Goal: Transaction & Acquisition: Purchase product/service

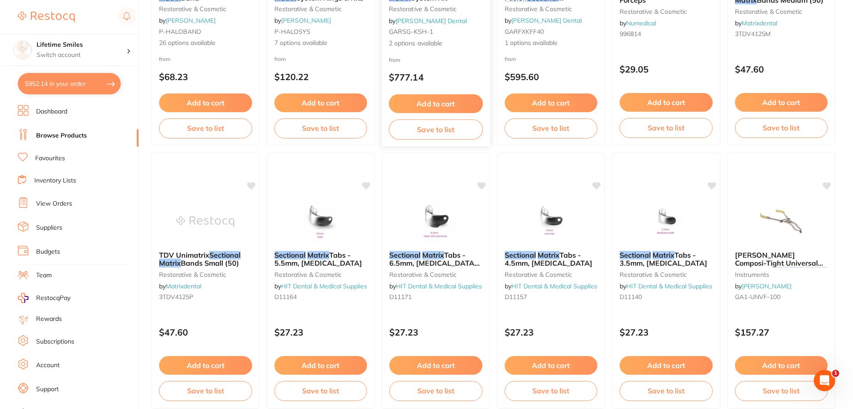
scroll to position [89, 0]
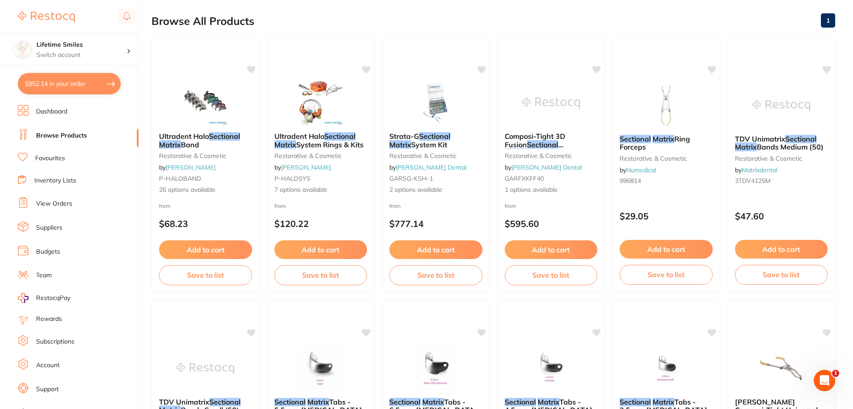
click at [61, 81] on button "$952.14 in your order" at bounding box center [69, 83] width 103 height 21
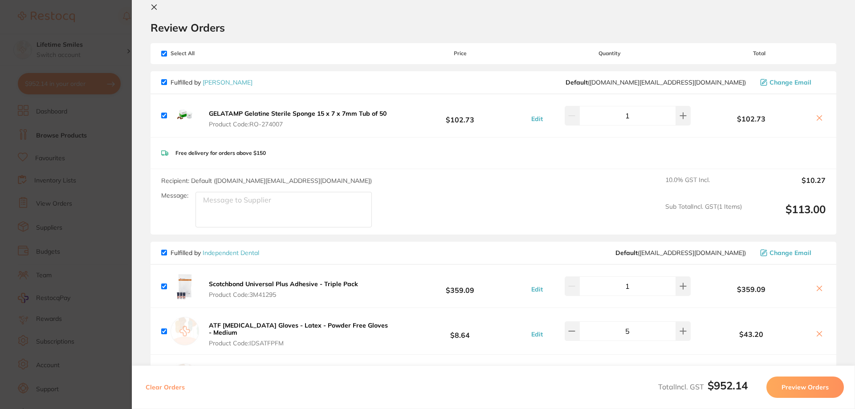
scroll to position [0, 0]
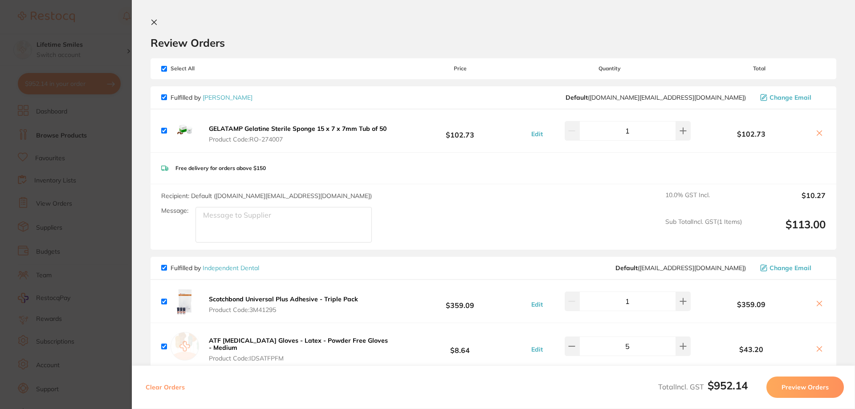
click at [155, 24] on icon at bounding box center [154, 22] width 5 height 5
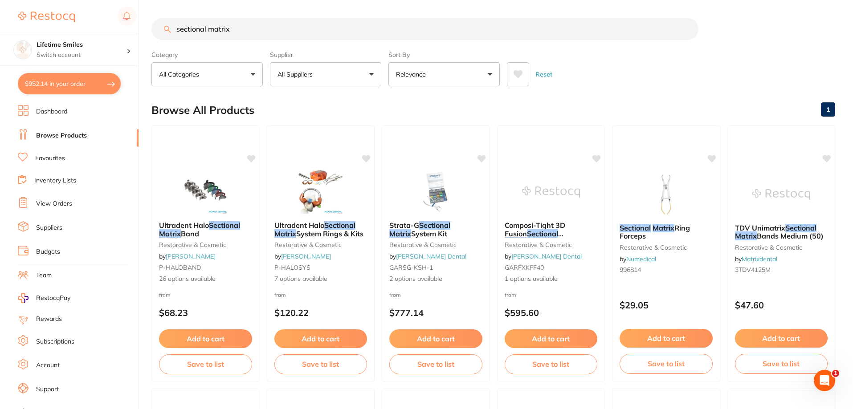
click at [304, 73] on p "All Suppliers" at bounding box center [296, 74] width 39 height 9
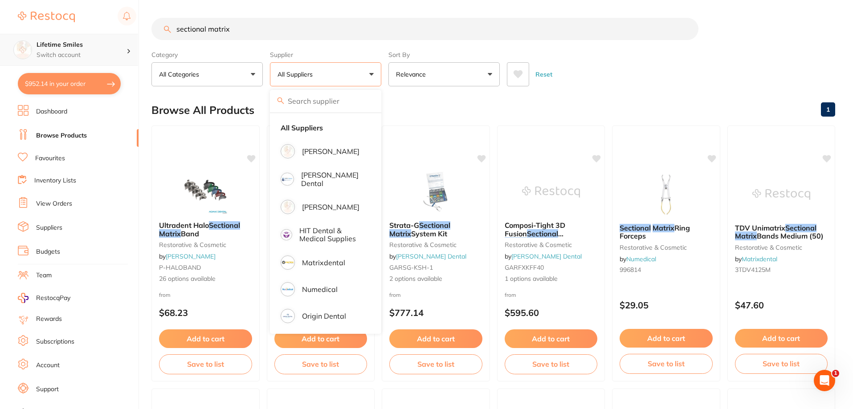
scroll to position [0, 0]
drag, startPoint x: 268, startPoint y: 29, endPoint x: 84, endPoint y: 41, distance: 184.7
click at [84, 41] on div "$952.14 Lifetime Smiles Switch account Lifetime Smiles $952.14 in your order Da…" at bounding box center [426, 204] width 853 height 409
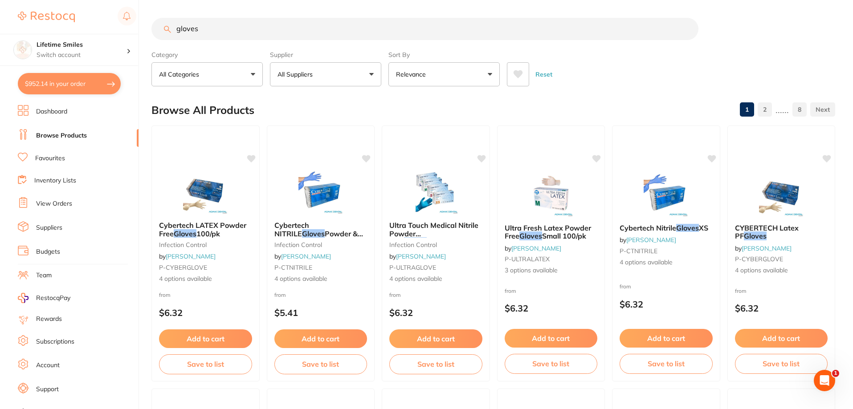
click at [316, 74] on p "All Suppliers" at bounding box center [296, 74] width 39 height 9
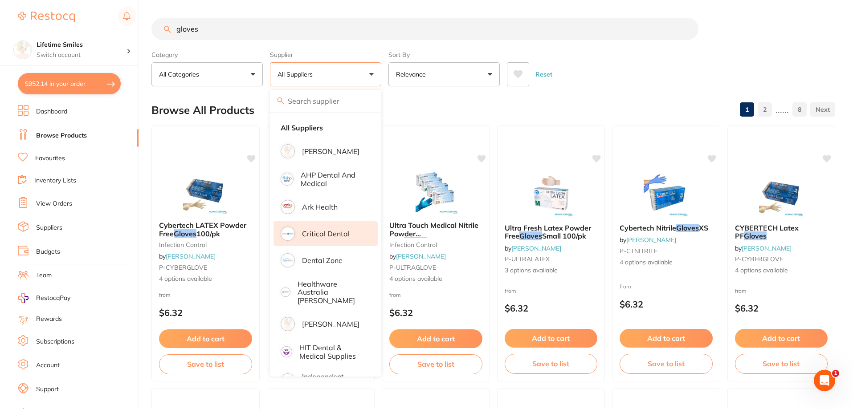
scroll to position [0, 0]
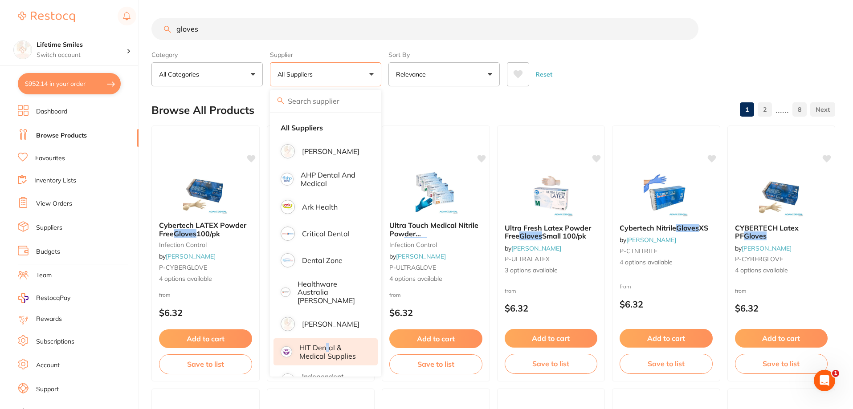
click at [327, 344] on p "HIT Dental & Medical Supplies" at bounding box center [332, 352] width 66 height 16
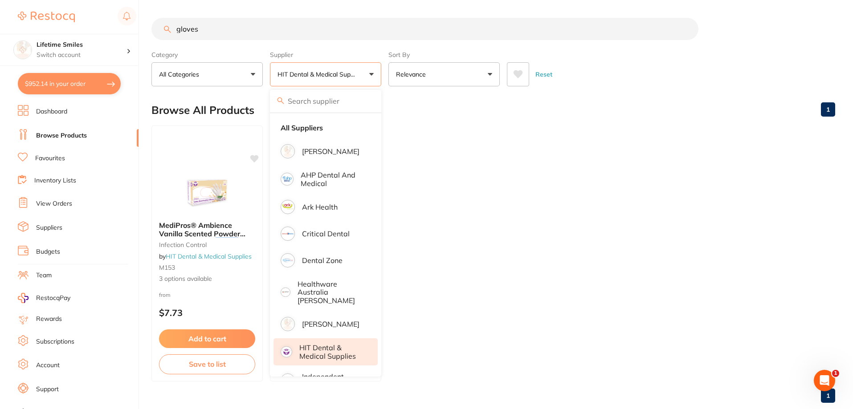
click at [469, 47] on section "gloves Category All Categories All Categories infection control Clear Category …" at bounding box center [492, 52] width 683 height 69
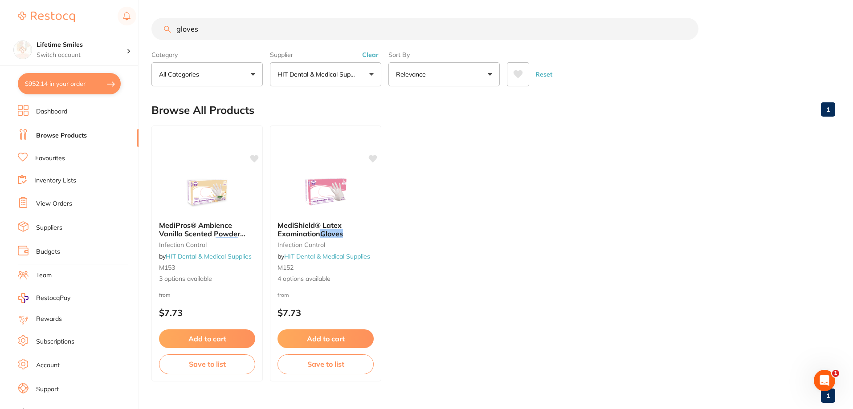
click at [329, 69] on button "HIT Dental & Medical Supplies" at bounding box center [325, 74] width 111 height 24
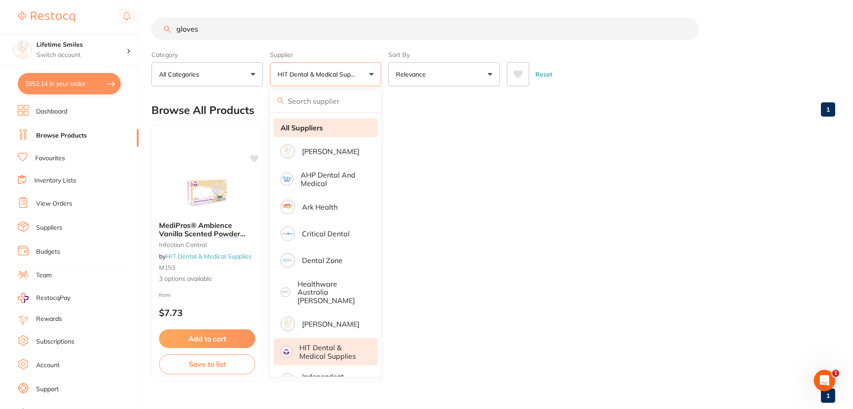
click at [325, 135] on li "All Suppliers" at bounding box center [325, 127] width 104 height 19
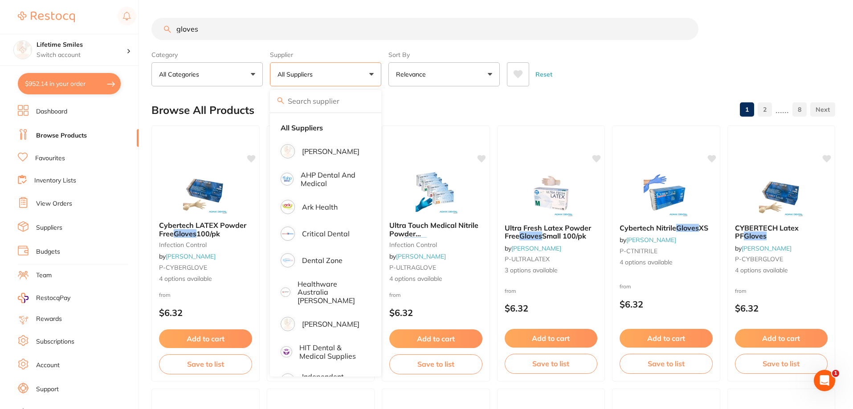
click at [614, 65] on div "Reset" at bounding box center [667, 70] width 321 height 31
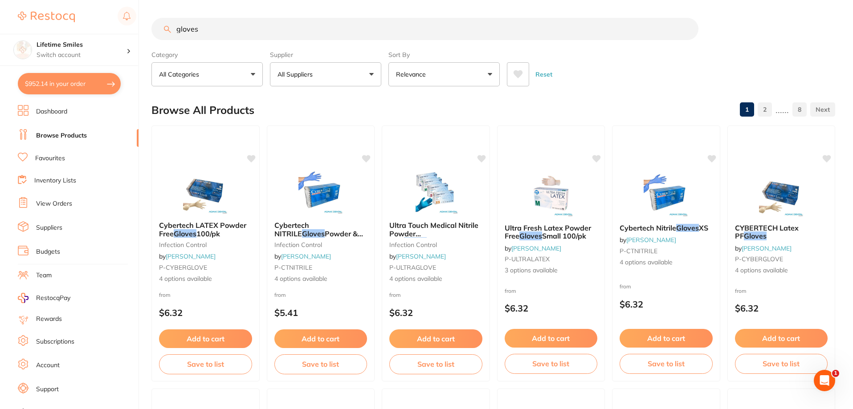
drag, startPoint x: 222, startPoint y: 30, endPoint x: 26, endPoint y: 29, distance: 196.4
click at [26, 27] on div "$952.14 Lifetime Smiles Switch account Lifetime Smiles $952.14 in your order Da…" at bounding box center [426, 204] width 853 height 409
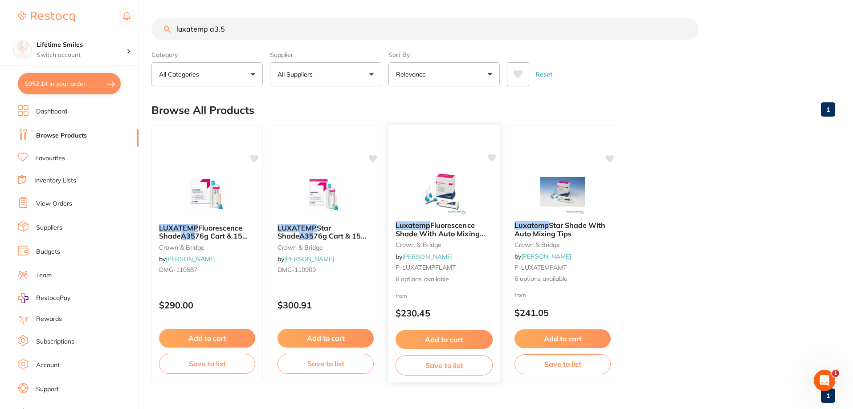
type input "luxatemp a3.5"
click at [445, 226] on span "Fluorescence Shade With Auto Mixing Tips" at bounding box center [439, 233] width 89 height 25
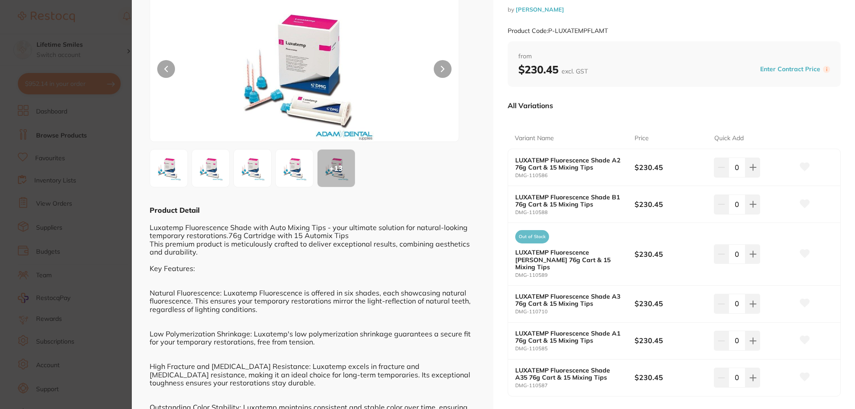
scroll to position [89, 0]
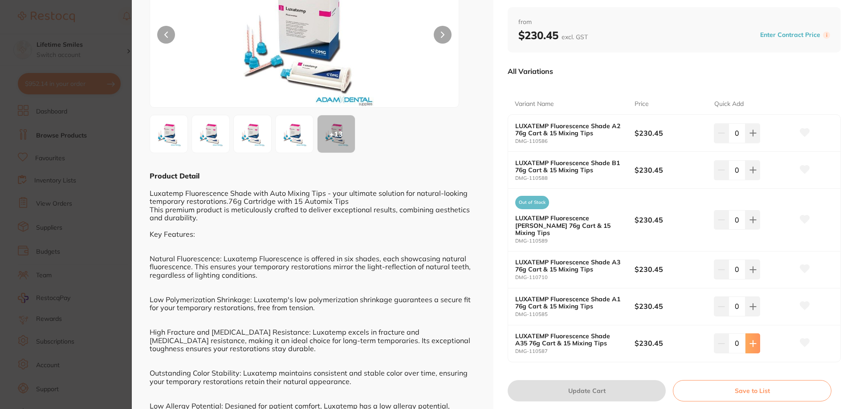
click at [752, 136] on icon at bounding box center [753, 133] width 6 height 6
type input "1"
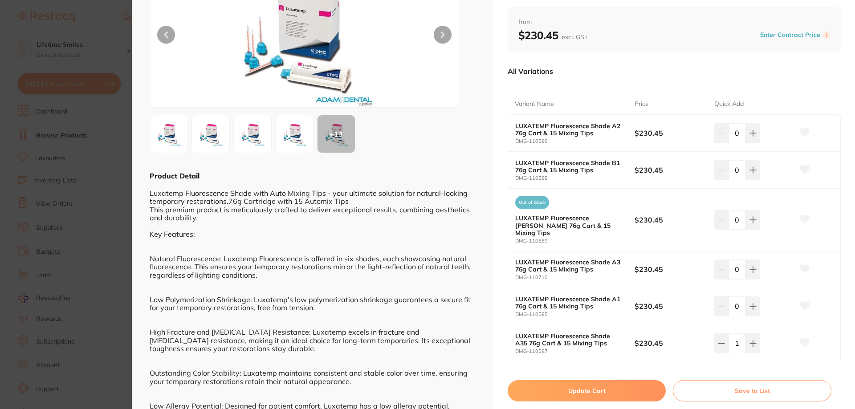
scroll to position [0, 0]
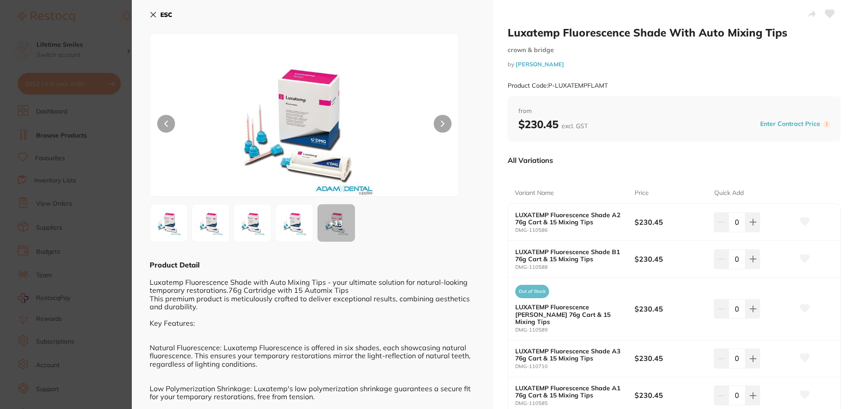
click at [155, 11] on icon at bounding box center [153, 14] width 7 height 7
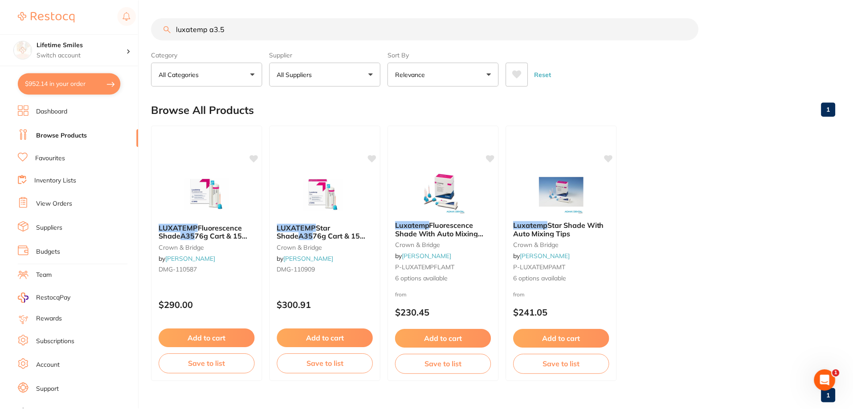
scroll to position [0, 0]
click at [64, 84] on button "$952.14 in your order" at bounding box center [69, 83] width 103 height 21
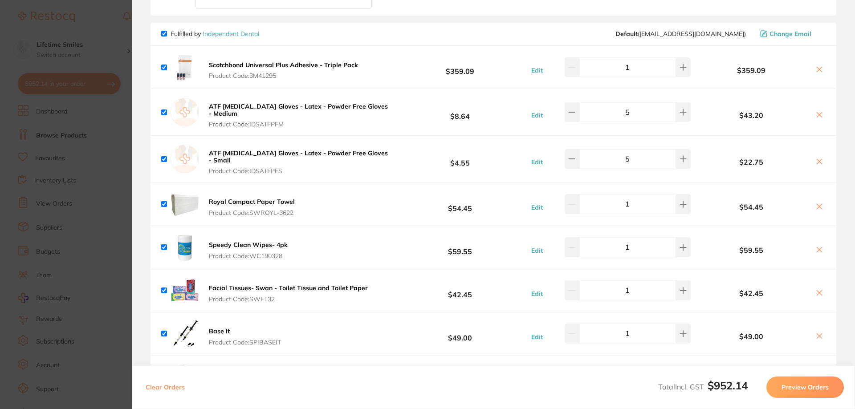
scroll to position [312, 0]
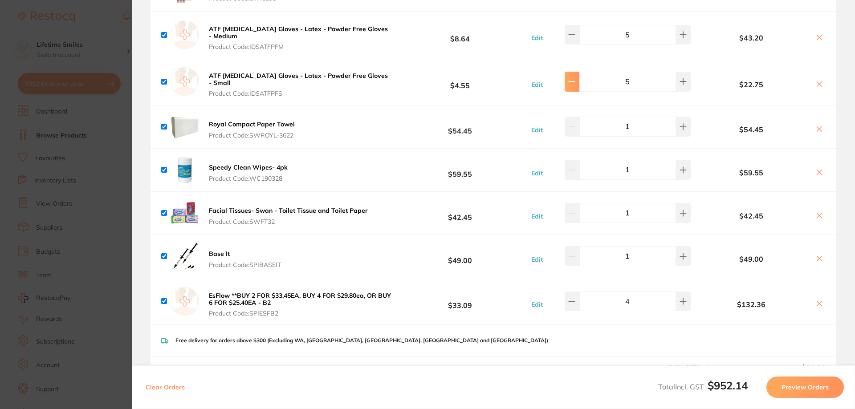
type input "1"
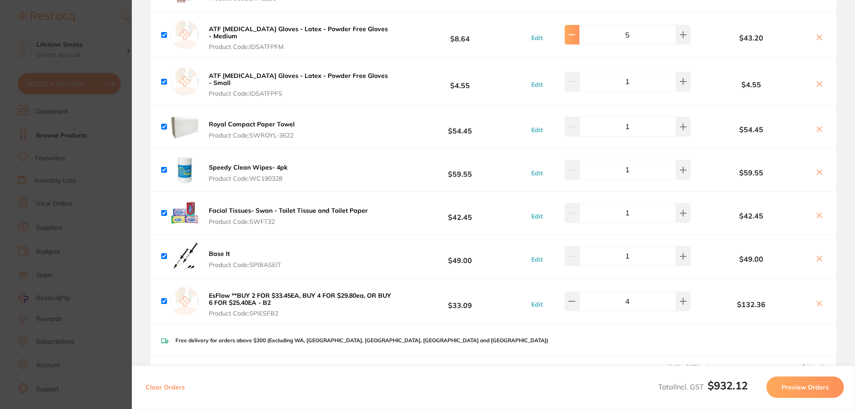
type input "1"
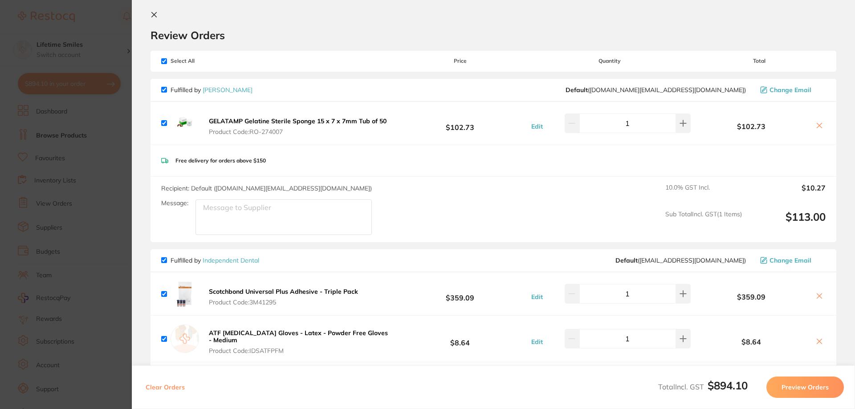
scroll to position [0, 0]
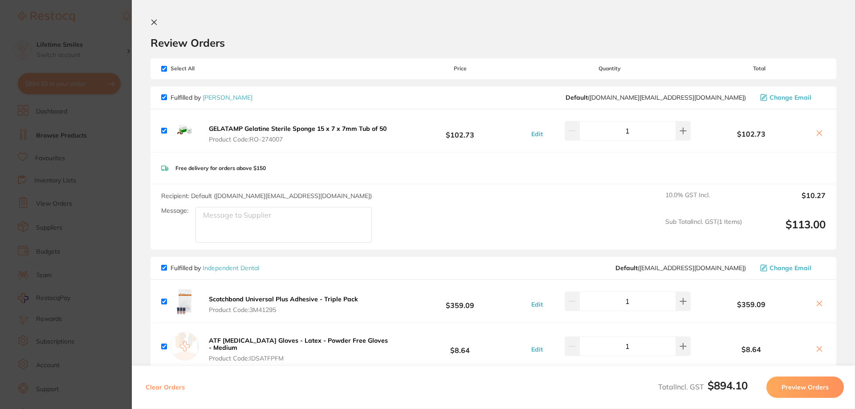
click at [154, 19] on icon at bounding box center [153, 22] width 7 height 7
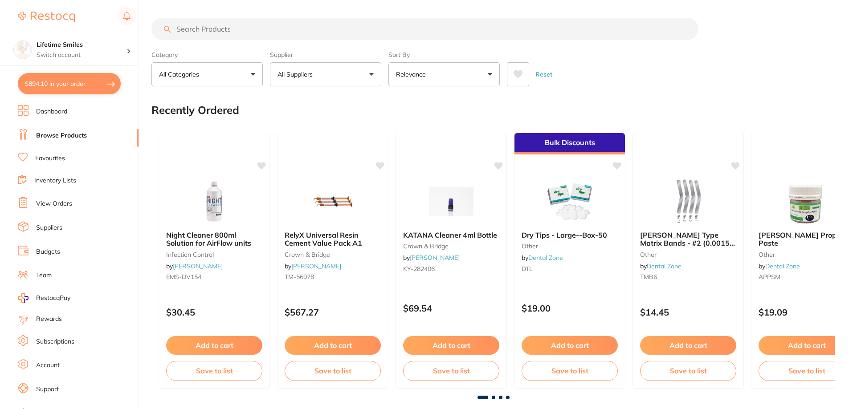
click at [63, 85] on button "$894.10 in your order" at bounding box center [69, 83] width 103 height 21
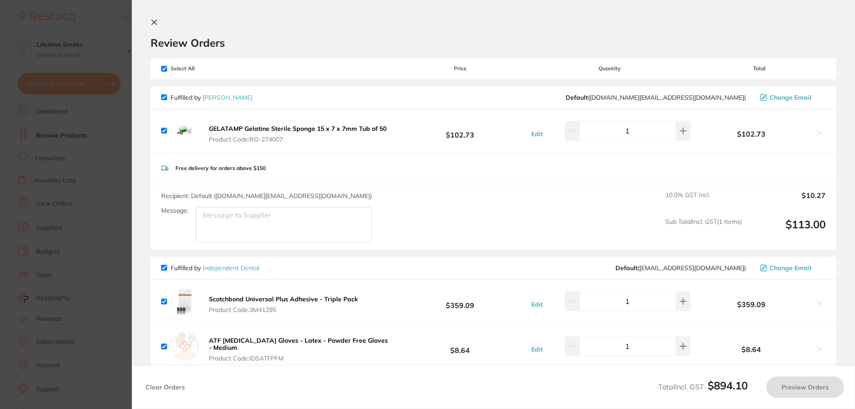
checkbox input "true"
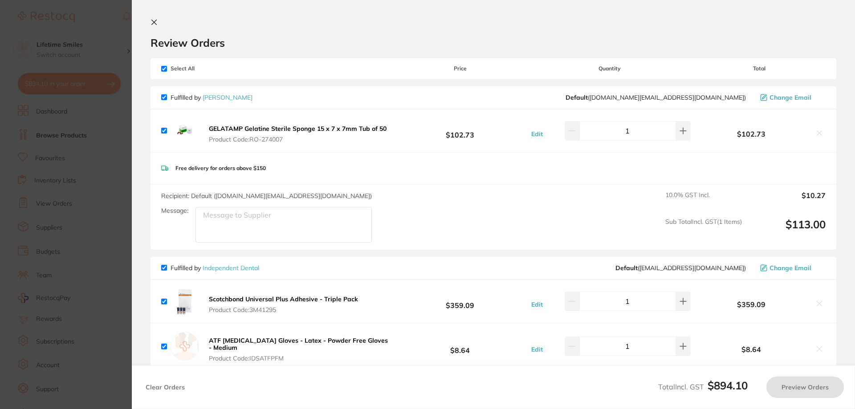
checkbox input "true"
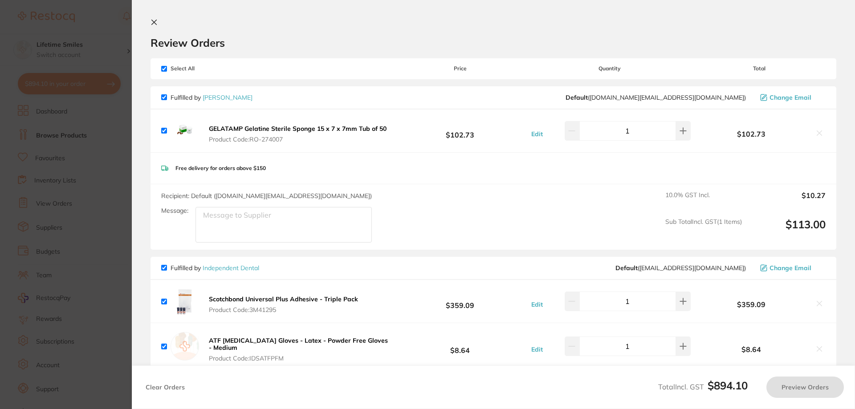
checkbox input "true"
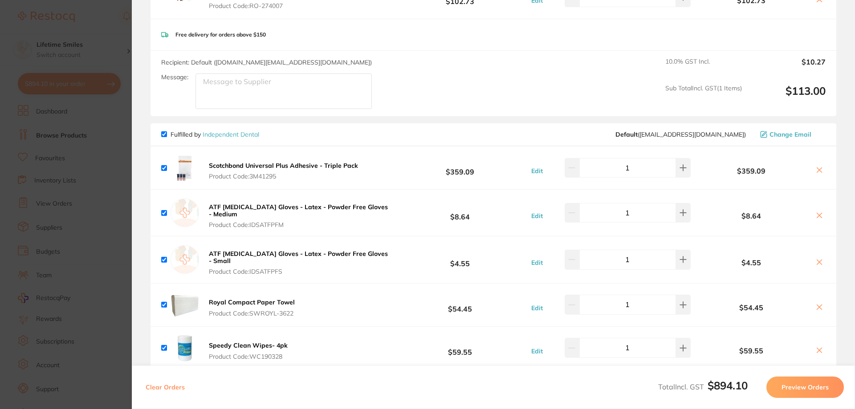
click at [531, 262] on button "Edit" at bounding box center [537, 263] width 17 height 8
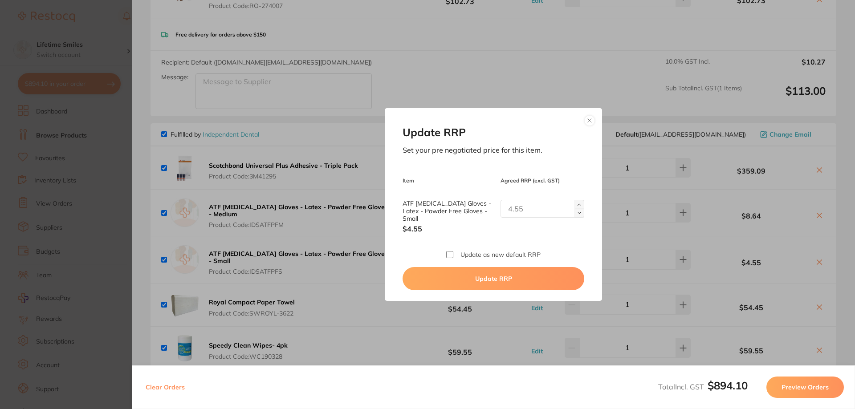
click at [589, 122] on button at bounding box center [589, 120] width 11 height 11
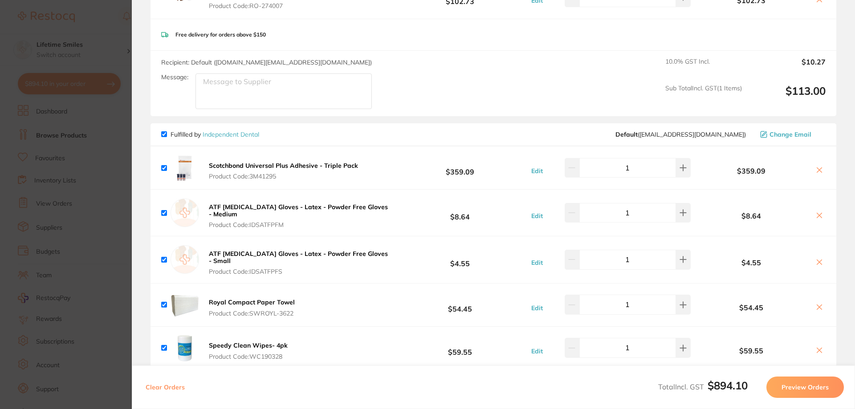
click at [817, 215] on icon at bounding box center [819, 215] width 5 height 5
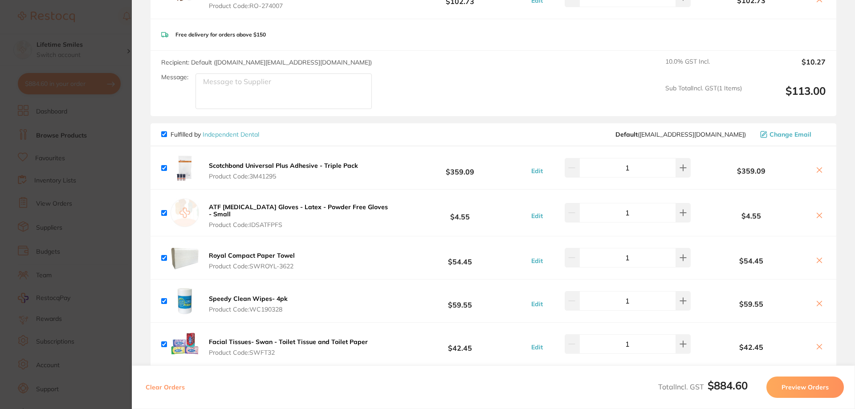
click at [818, 216] on icon at bounding box center [819, 215] width 7 height 7
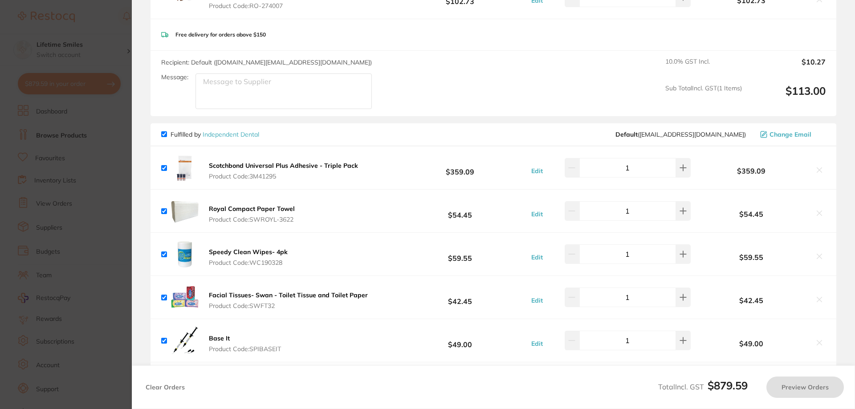
checkbox input "true"
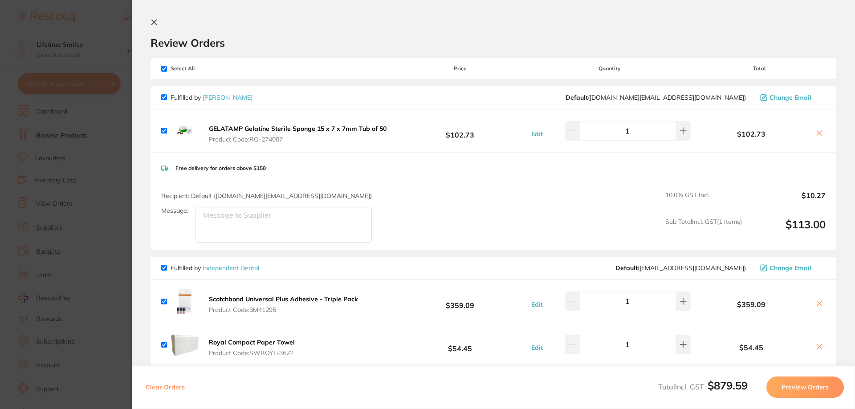
click at [154, 22] on icon at bounding box center [154, 22] width 5 height 5
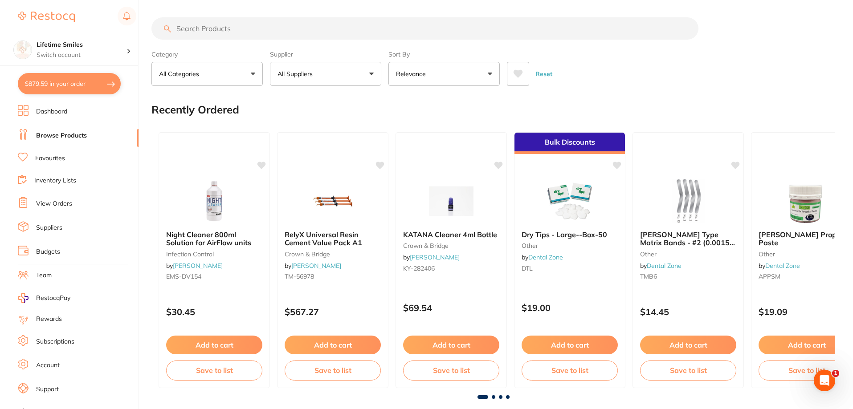
click at [252, 28] on input "search" at bounding box center [424, 28] width 547 height 22
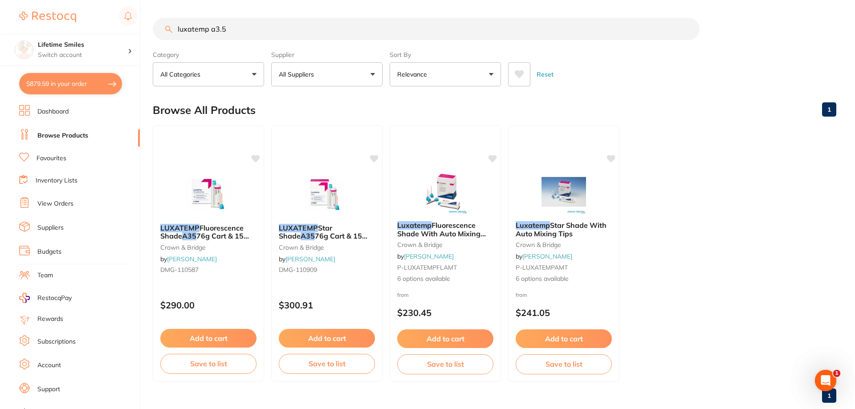
scroll to position [0, 0]
type input "luxatemp a3.5"
click at [435, 228] on span "Fluorescence Shade With Auto Mixing Tips" at bounding box center [439, 233] width 89 height 25
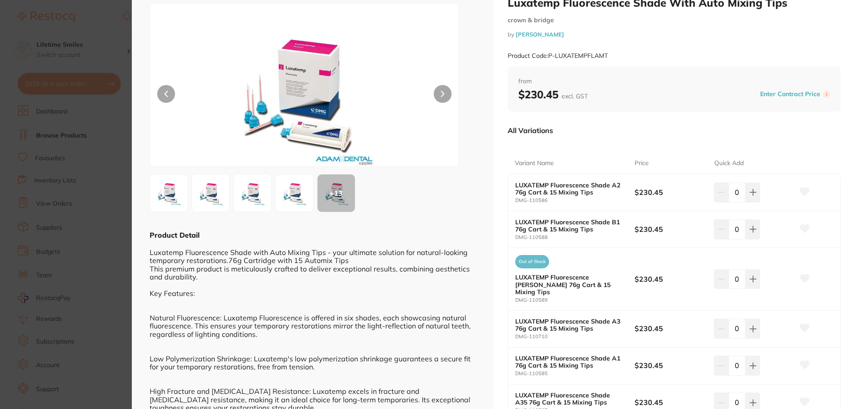
scroll to position [134, 0]
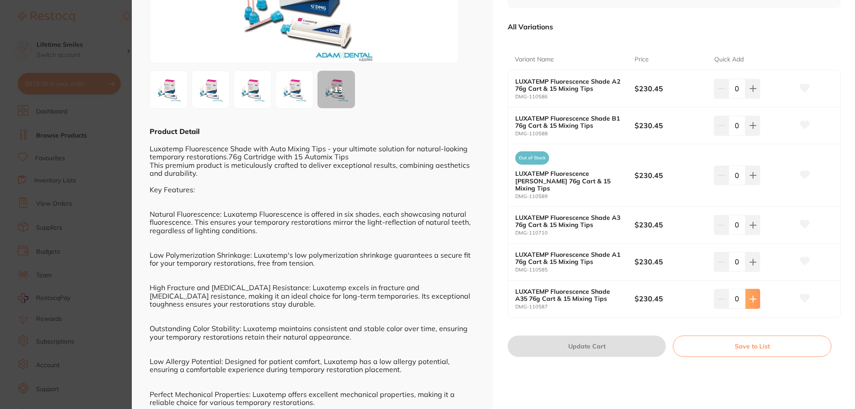
click at [751, 92] on icon at bounding box center [753, 89] width 6 height 6
type input "1"
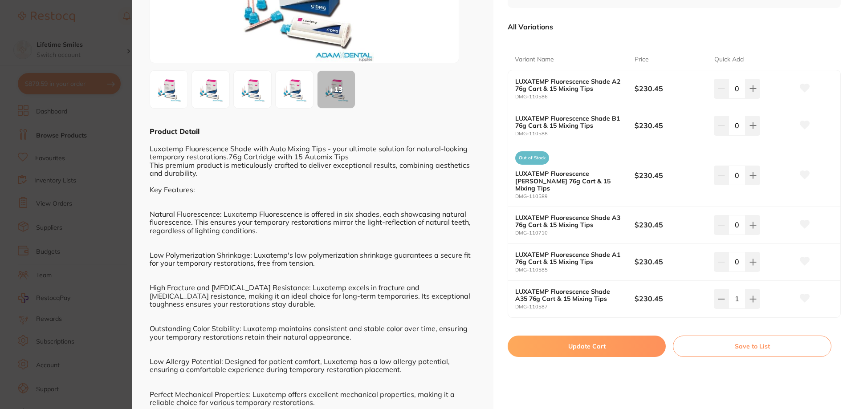
click at [605, 338] on button "Update Cart" at bounding box center [587, 346] width 158 height 21
checkbox input "false"
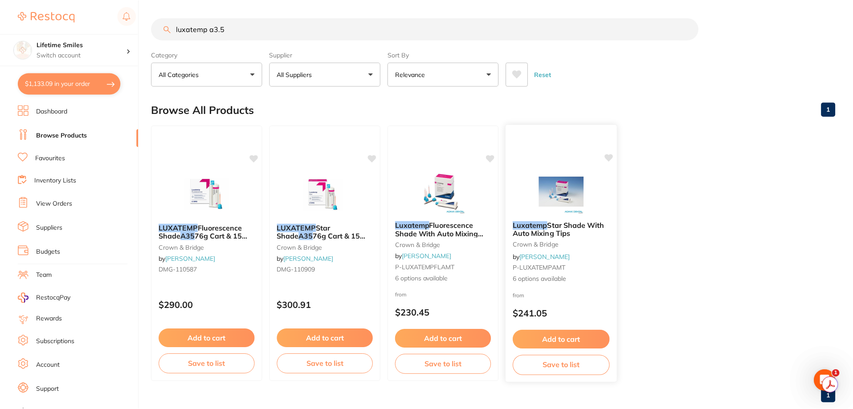
scroll to position [0, 0]
drag, startPoint x: 238, startPoint y: 30, endPoint x: 15, endPoint y: 16, distance: 223.5
click at [15, 16] on div "$1,133.09 Lifetime Smiles Switch account Lifetime Smiles $1,133.09 in your orde…" at bounding box center [426, 204] width 853 height 409
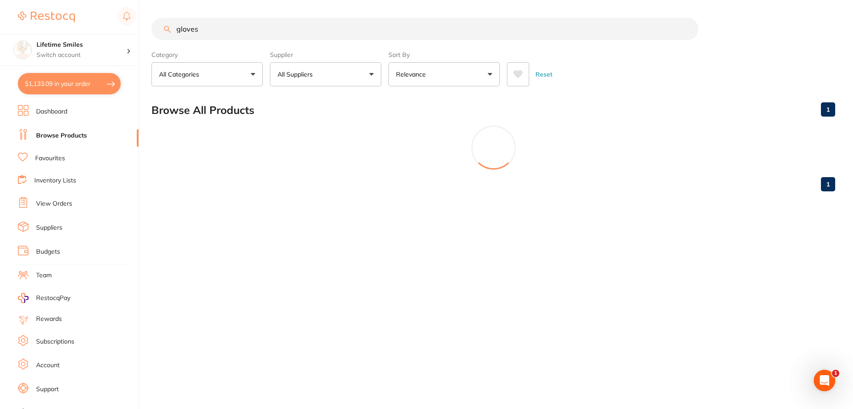
scroll to position [0, 0]
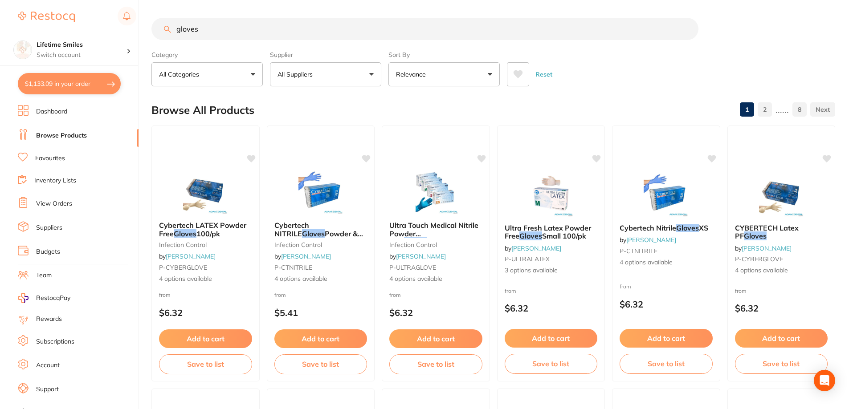
type input "gloves"
click at [313, 75] on p "All Suppliers" at bounding box center [296, 74] width 39 height 9
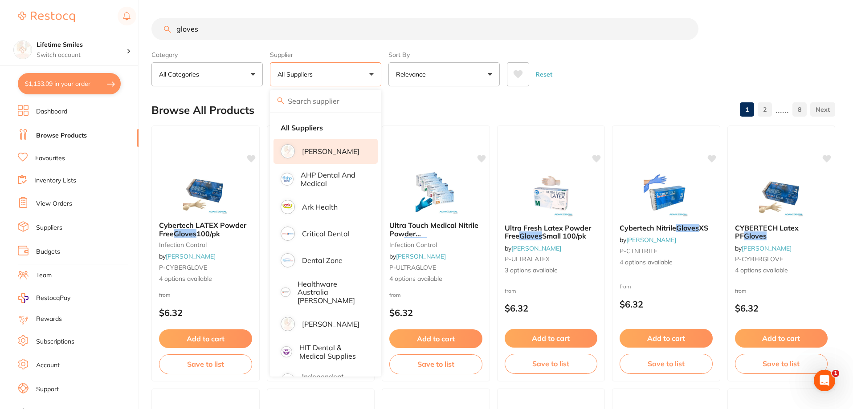
click at [325, 152] on p "[PERSON_NAME]" at bounding box center [330, 151] width 57 height 8
click at [639, 57] on div "Reset" at bounding box center [667, 70] width 321 height 31
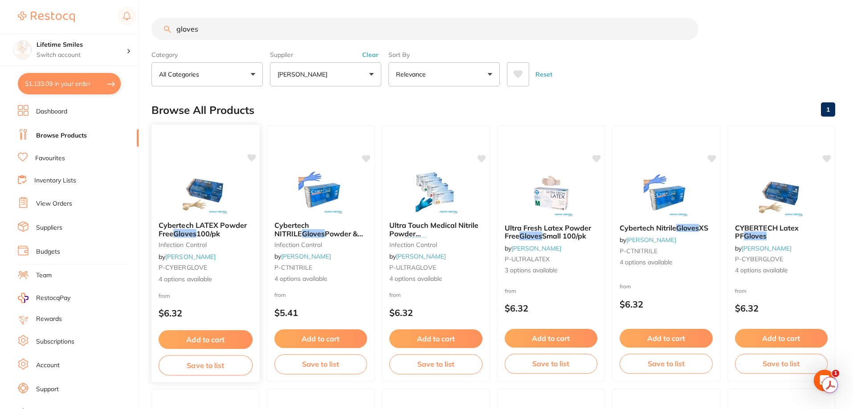
click at [231, 335] on button "Add to cart" at bounding box center [206, 339] width 94 height 19
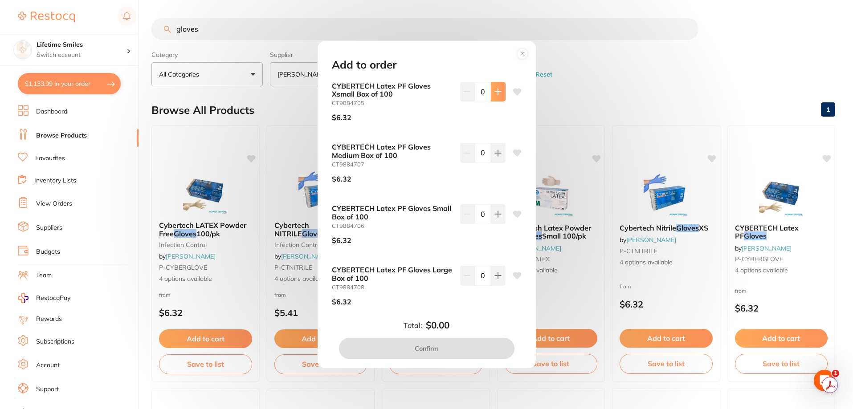
click at [498, 89] on button at bounding box center [498, 92] width 15 height 20
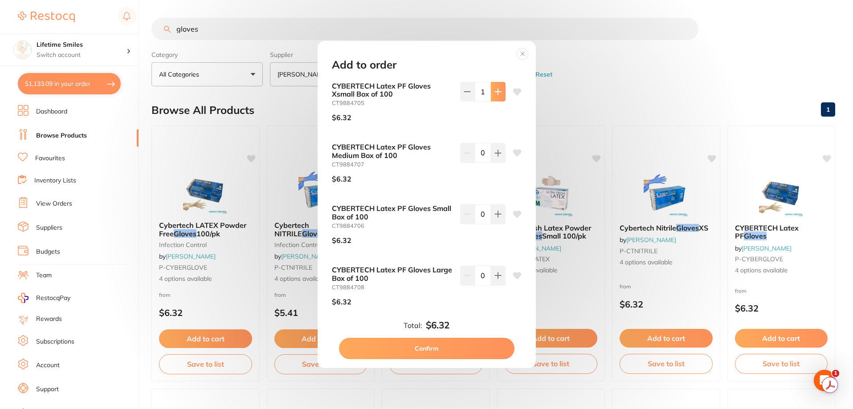
click at [498, 88] on icon at bounding box center [497, 91] width 7 height 7
click at [498, 96] on button at bounding box center [498, 92] width 15 height 20
click at [497, 90] on icon at bounding box center [497, 91] width 7 height 7
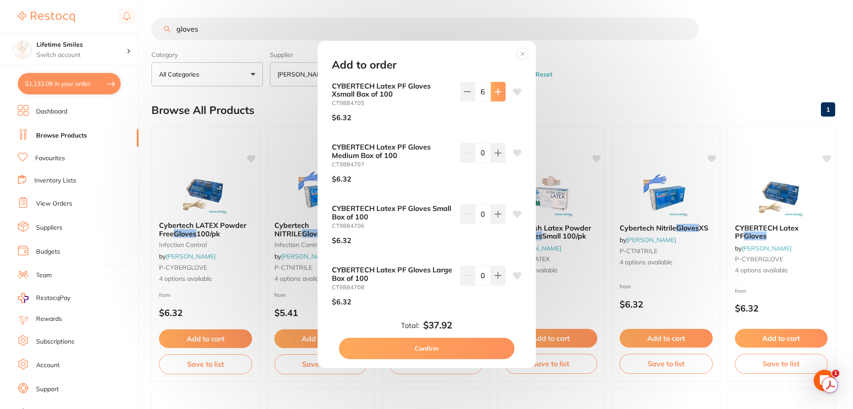
click at [497, 90] on icon at bounding box center [497, 91] width 7 height 7
type input "10"
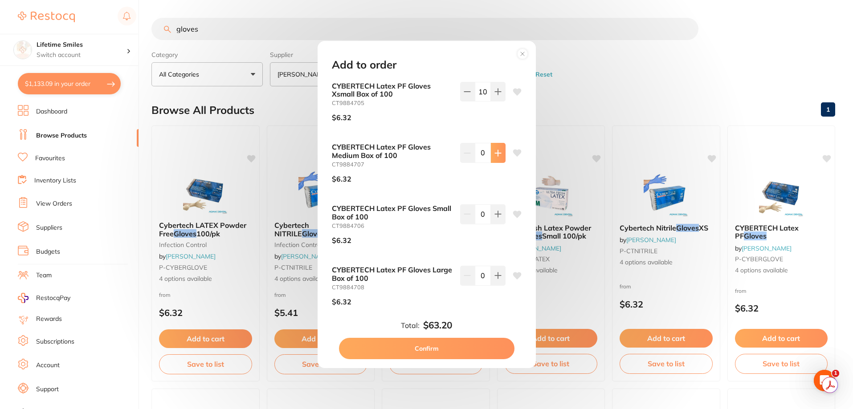
click at [499, 102] on button at bounding box center [498, 92] width 15 height 20
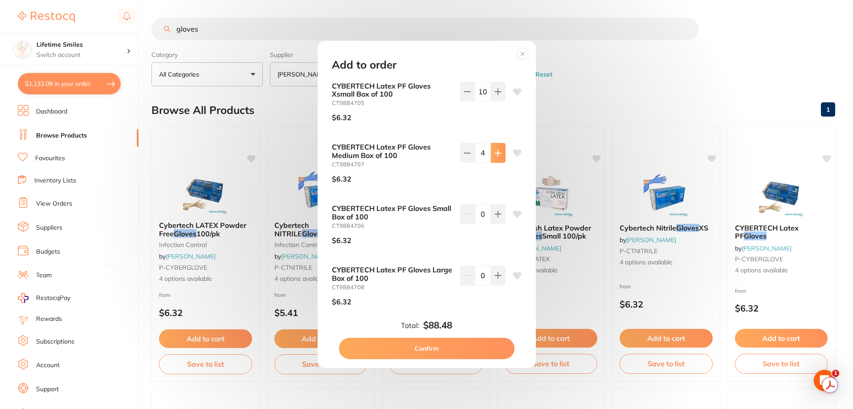
type input "5"
click at [497, 102] on button at bounding box center [498, 92] width 15 height 20
click at [496, 102] on button at bounding box center [498, 92] width 15 height 20
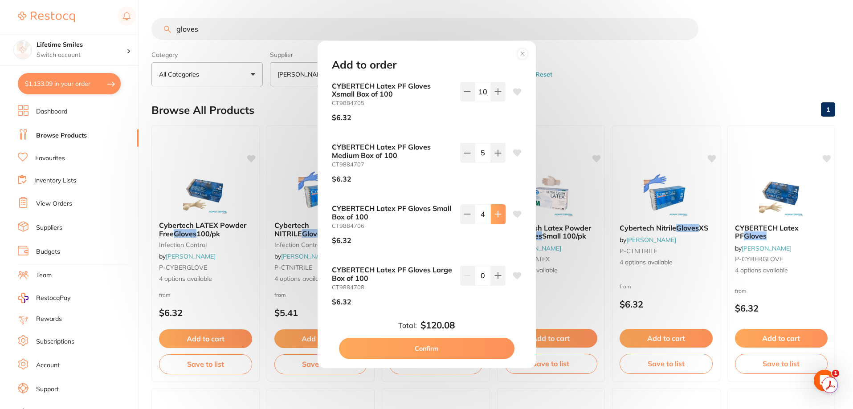
click at [496, 102] on button at bounding box center [498, 92] width 15 height 20
type input "5"
click at [454, 351] on button "Confirm" at bounding box center [426, 348] width 175 height 21
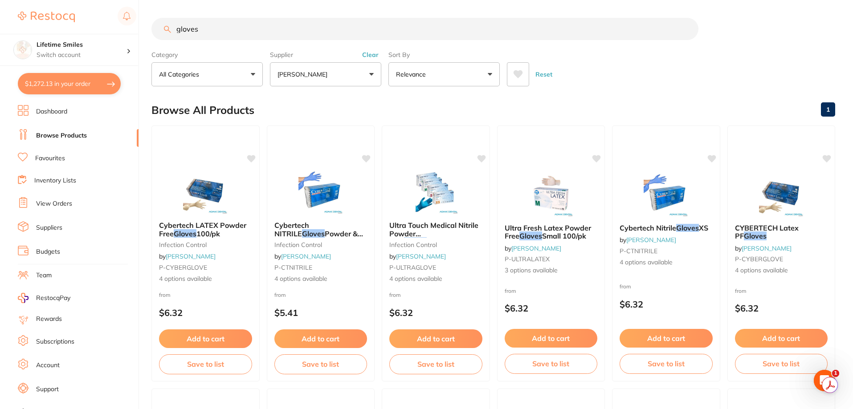
click at [70, 84] on button "$1,272.13 in your order" at bounding box center [69, 83] width 103 height 21
checkbox input "true"
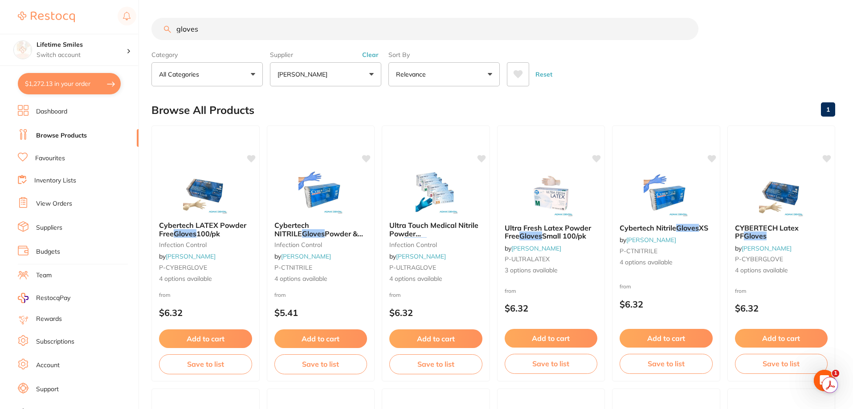
checkbox input "true"
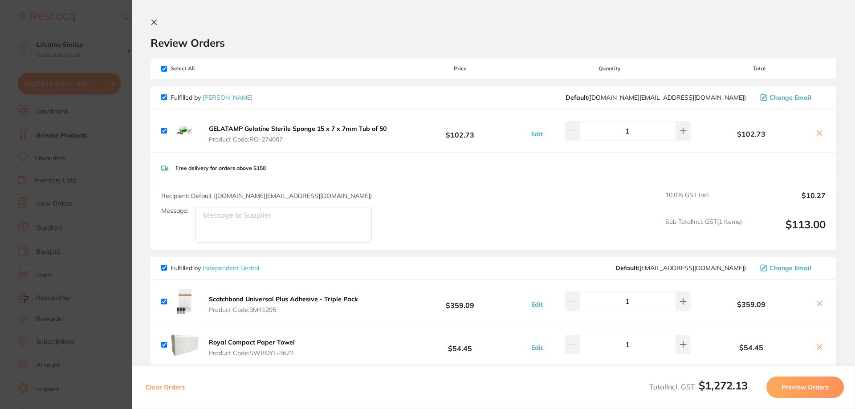
click at [155, 23] on icon at bounding box center [153, 22] width 7 height 7
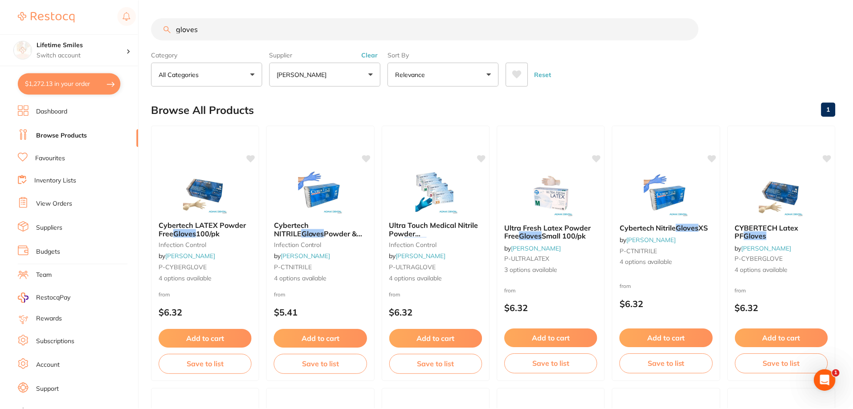
scroll to position [0, 0]
click at [325, 75] on button "[PERSON_NAME]" at bounding box center [325, 74] width 111 height 24
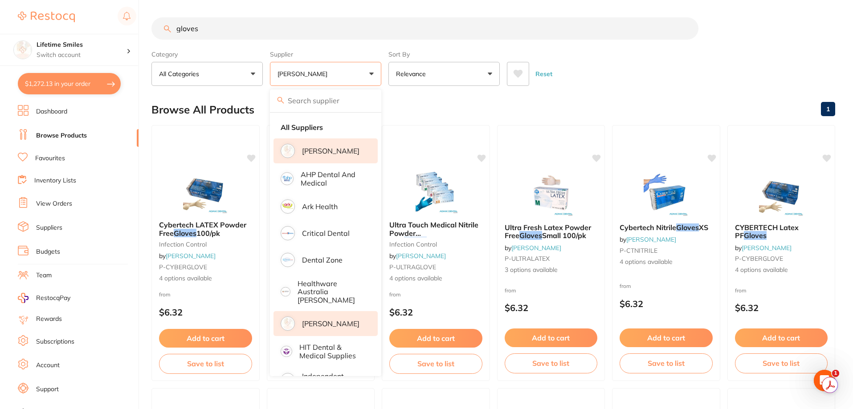
click at [334, 320] on p "[PERSON_NAME]" at bounding box center [330, 324] width 57 height 8
click at [597, 57] on div "Reset" at bounding box center [667, 70] width 321 height 31
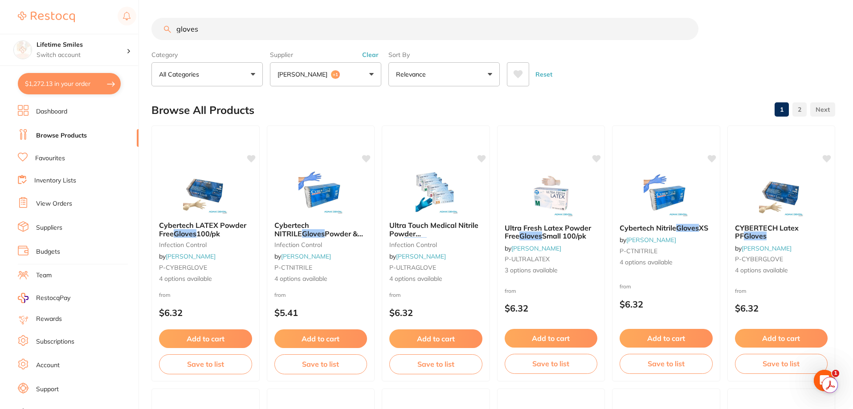
click at [354, 77] on button "Adam Dental +1" at bounding box center [325, 74] width 111 height 24
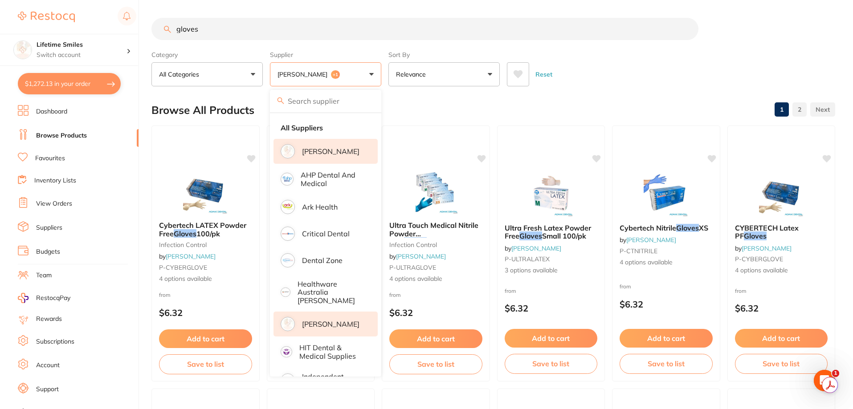
click at [338, 320] on p "[PERSON_NAME]" at bounding box center [330, 324] width 57 height 8
click at [316, 320] on p "[PERSON_NAME]" at bounding box center [330, 324] width 57 height 8
click at [314, 320] on p "[PERSON_NAME]" at bounding box center [330, 324] width 57 height 8
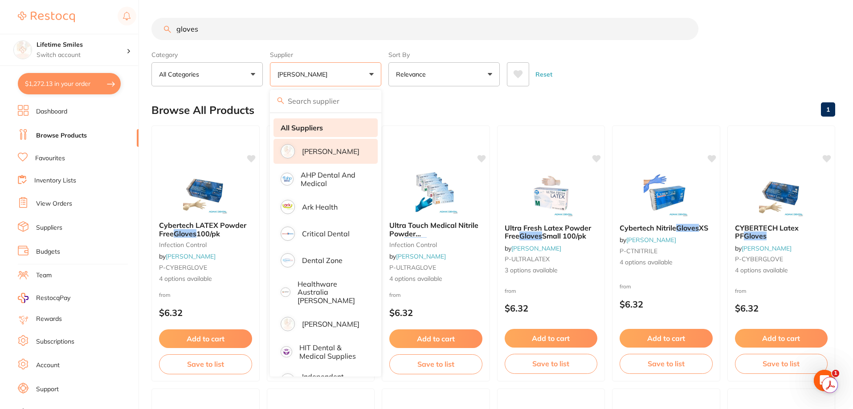
click at [314, 126] on strong "All Suppliers" at bounding box center [302, 128] width 42 height 8
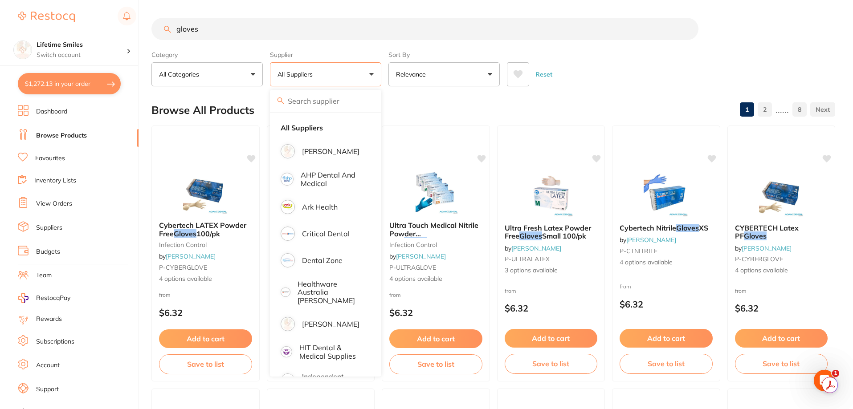
click at [325, 73] on button "All Suppliers" at bounding box center [325, 74] width 111 height 24
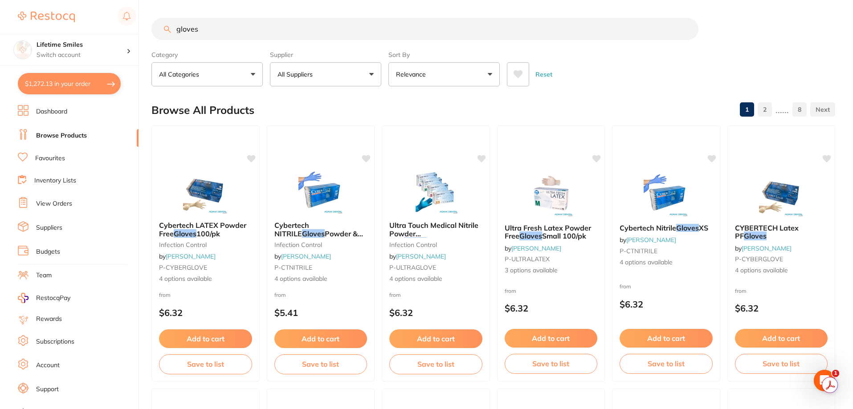
click at [325, 73] on button "All Suppliers" at bounding box center [325, 74] width 111 height 24
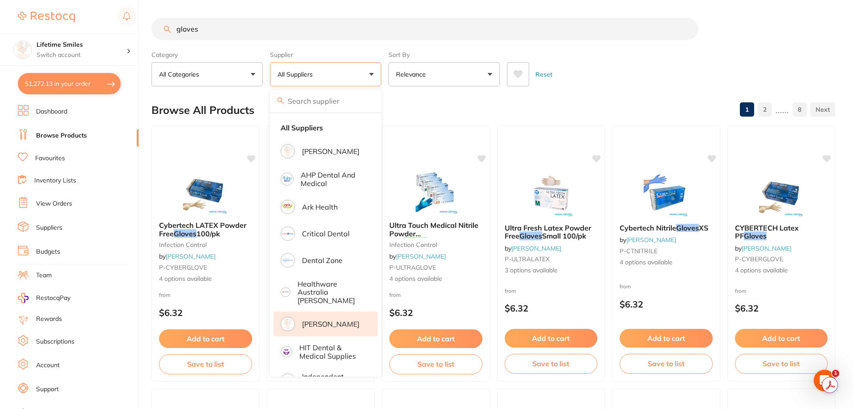
click at [322, 320] on p "[PERSON_NAME]" at bounding box center [330, 324] width 57 height 8
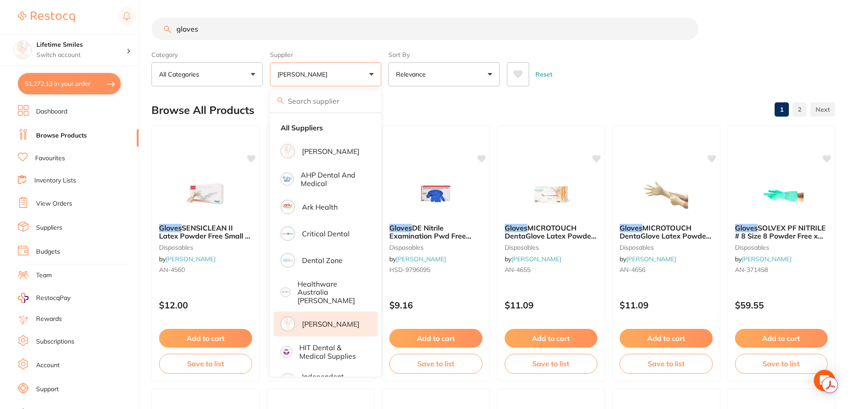
click at [606, 69] on div "Reset" at bounding box center [667, 70] width 321 height 31
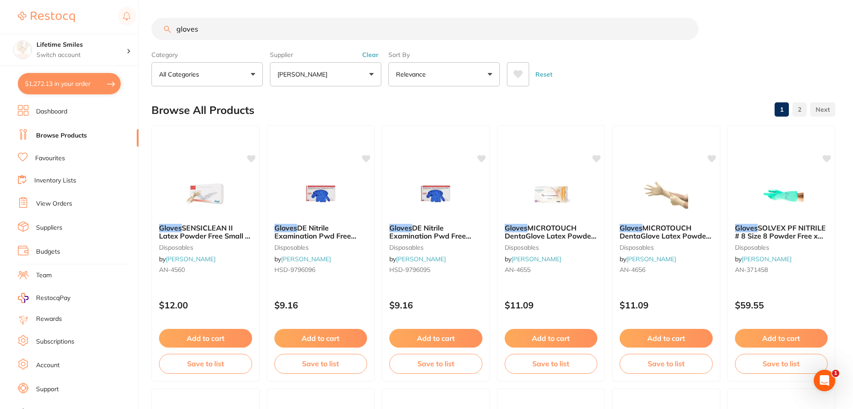
click at [350, 69] on button "[PERSON_NAME]" at bounding box center [325, 74] width 111 height 24
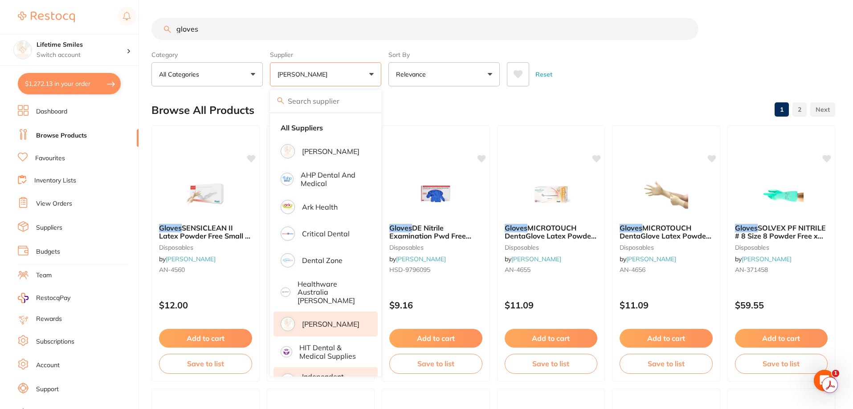
click at [324, 373] on p "Independent Dental" at bounding box center [333, 381] width 63 height 16
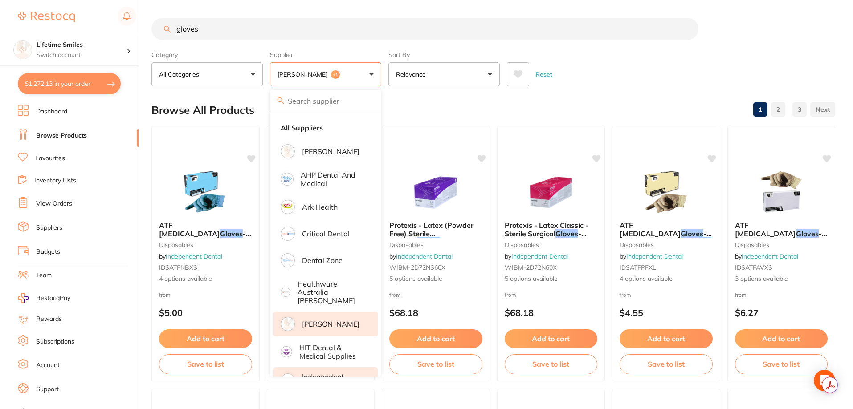
click at [611, 64] on div "Reset" at bounding box center [667, 70] width 321 height 31
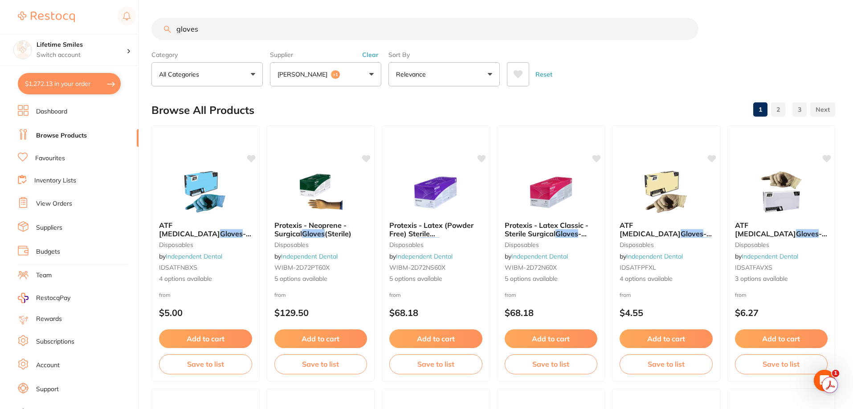
click at [70, 85] on button "$1,272.13 in your order" at bounding box center [69, 83] width 103 height 21
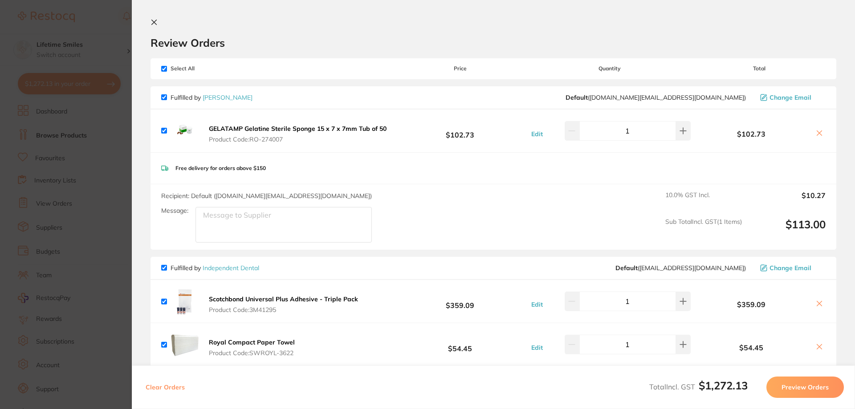
click at [151, 20] on icon at bounding box center [153, 22] width 7 height 7
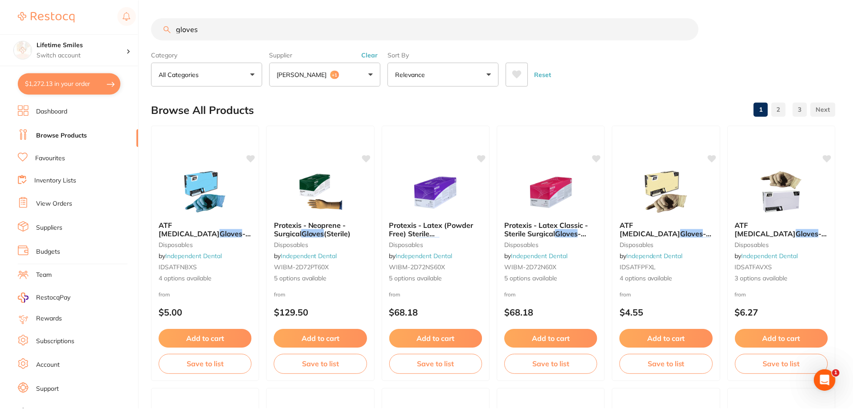
scroll to position [4, 0]
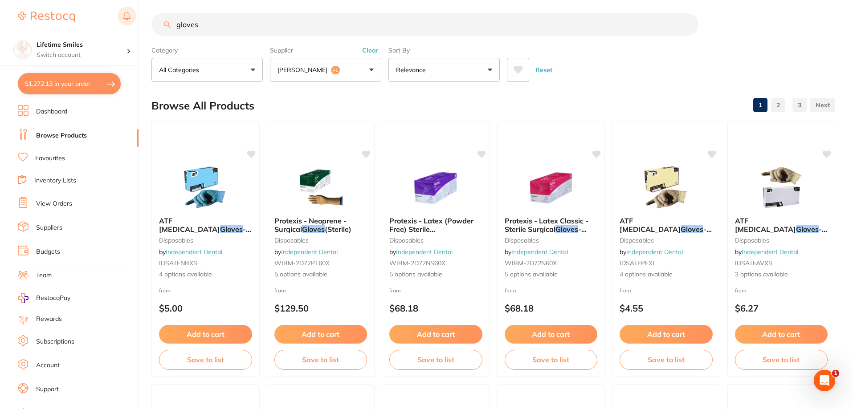
drag, startPoint x: 186, startPoint y: 27, endPoint x: 126, endPoint y: 26, distance: 59.7
click at [142, 27] on div "$1,272.13 Lifetime Smiles Switch account Lifetime Smiles $1,272.13 in your orde…" at bounding box center [426, 200] width 853 height 409
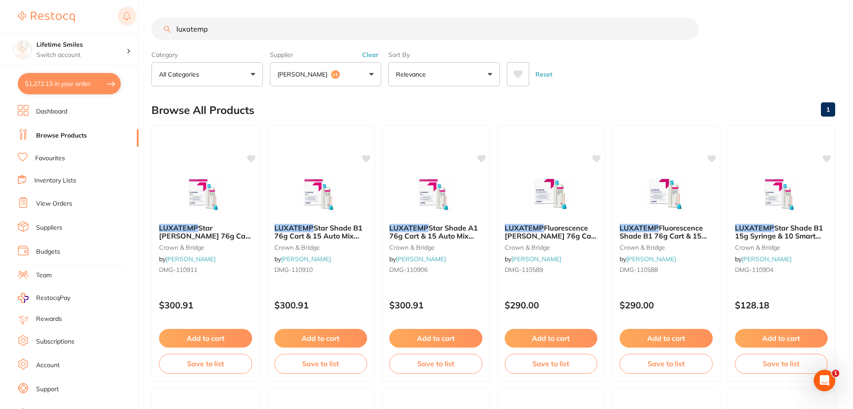
scroll to position [0, 0]
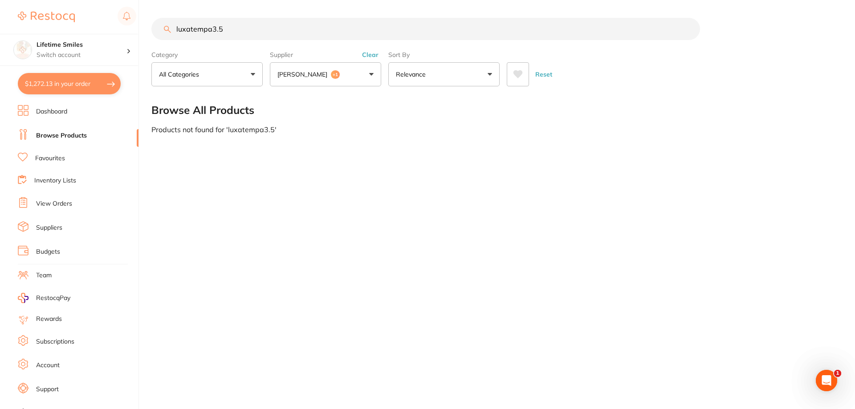
click at [207, 28] on input "luxatempa3.5" at bounding box center [425, 29] width 549 height 22
type input "luxatemp a3.5"
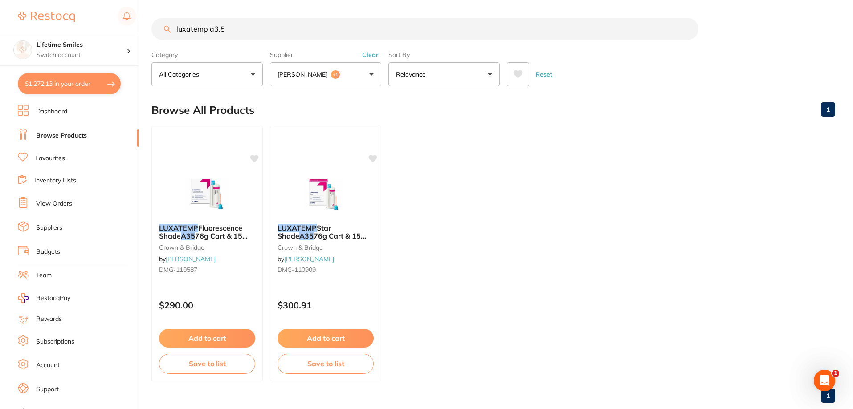
drag, startPoint x: 263, startPoint y: 27, endPoint x: 94, endPoint y: 33, distance: 169.3
click at [94, 33] on div "$1,272.13 Lifetime Smiles Switch account Lifetime Smiles $1,272.13 in your orde…" at bounding box center [426, 204] width 853 height 409
click at [688, 30] on input "luxatemp a3.5" at bounding box center [424, 29] width 547 height 22
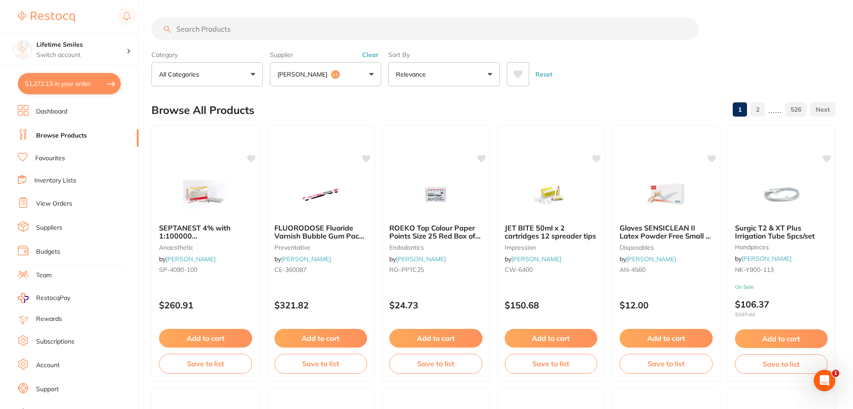
click at [308, 72] on p "[PERSON_NAME]" at bounding box center [303, 74] width 53 height 9
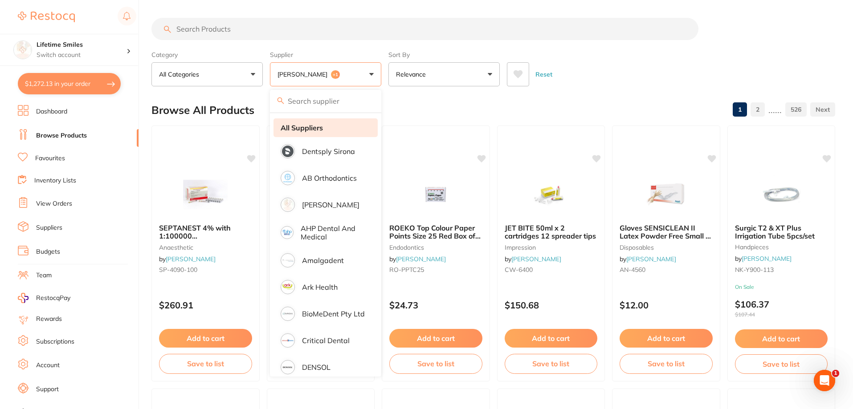
click at [315, 130] on strong "All Suppliers" at bounding box center [302, 128] width 42 height 8
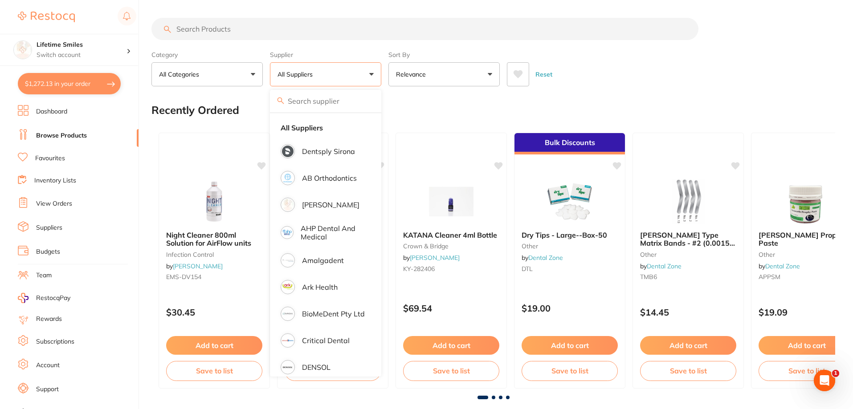
click at [651, 82] on div "Reset" at bounding box center [667, 70] width 321 height 31
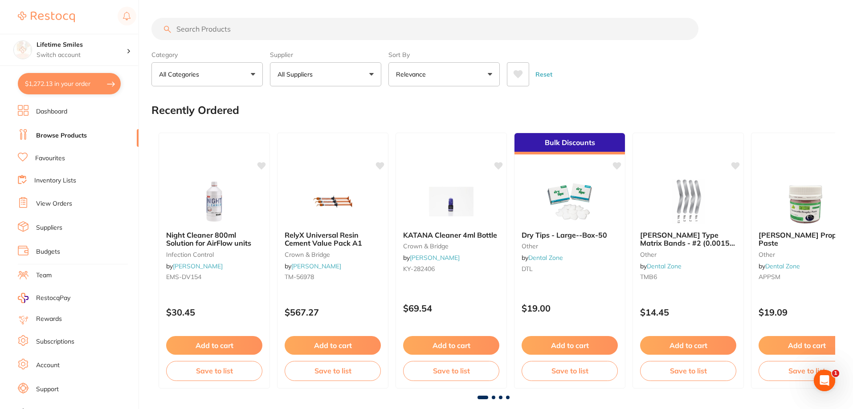
click at [47, 84] on button "$1,272.13 in your order" at bounding box center [69, 83] width 103 height 21
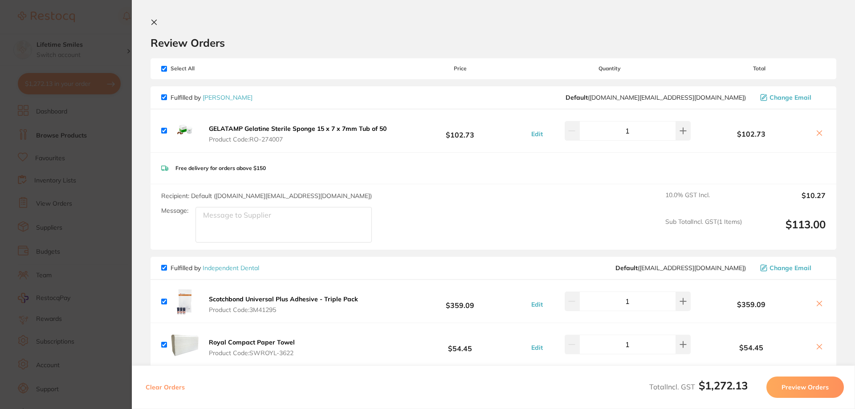
click at [151, 22] on icon at bounding box center [153, 22] width 7 height 7
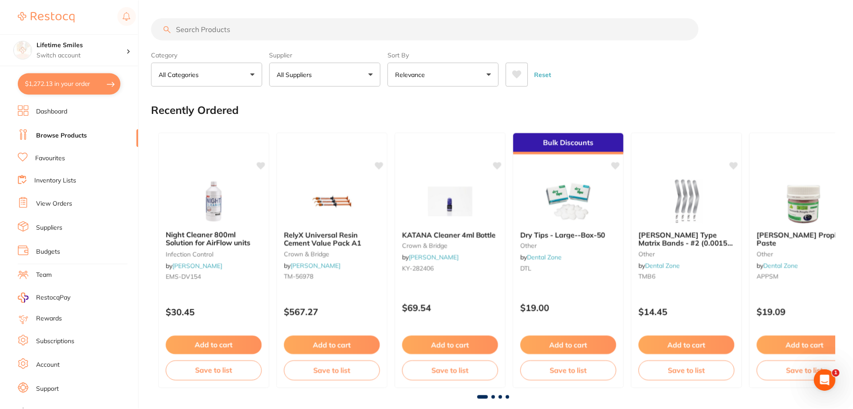
scroll to position [4, 0]
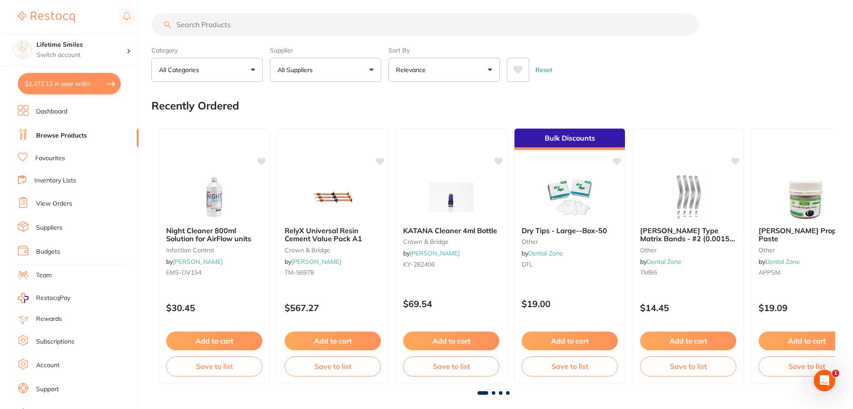
click at [235, 29] on input "search" at bounding box center [424, 24] width 547 height 22
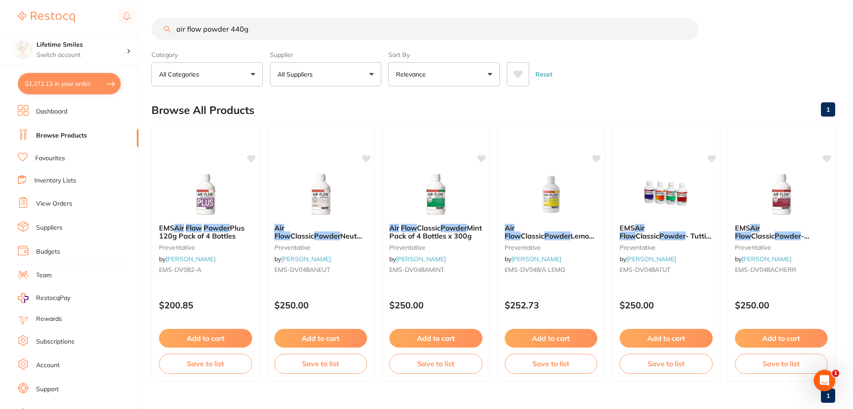
scroll to position [0, 0]
click at [259, 29] on input "air flow powder 440g" at bounding box center [424, 29] width 547 height 22
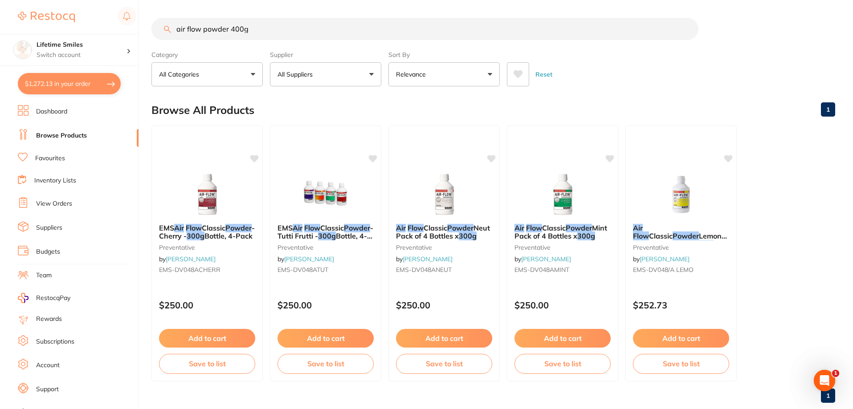
click at [202, 28] on input "air flow powder 400g" at bounding box center [424, 29] width 547 height 22
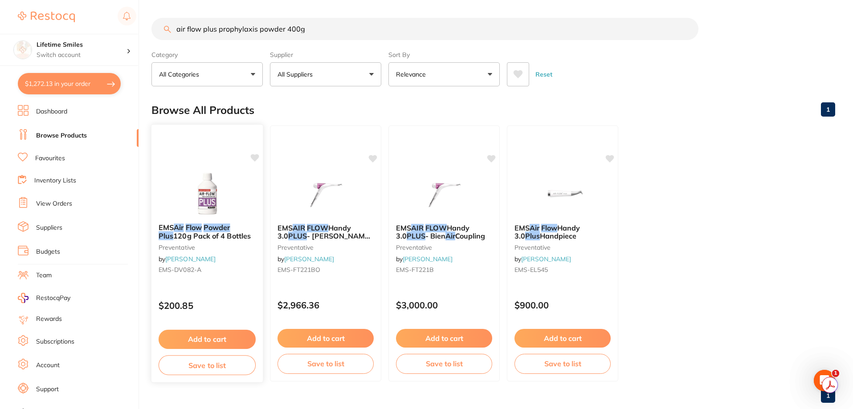
type input "air flow plus prophylaxis powder 400g"
click at [200, 231] on em "Flow" at bounding box center [194, 227] width 16 height 9
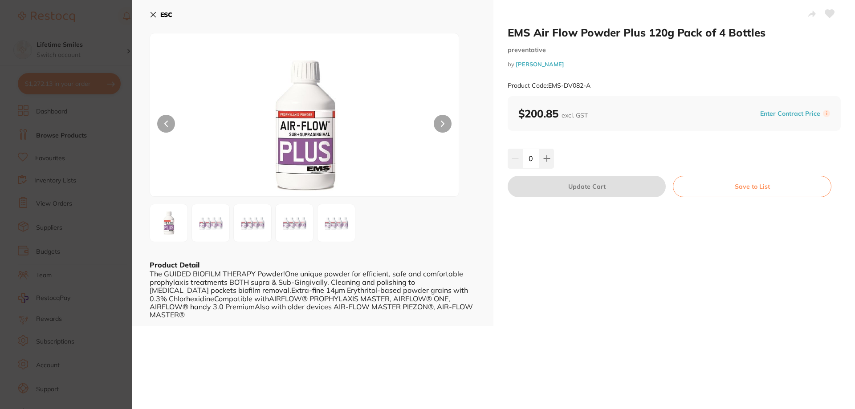
click at [214, 225] on img at bounding box center [211, 223] width 32 height 32
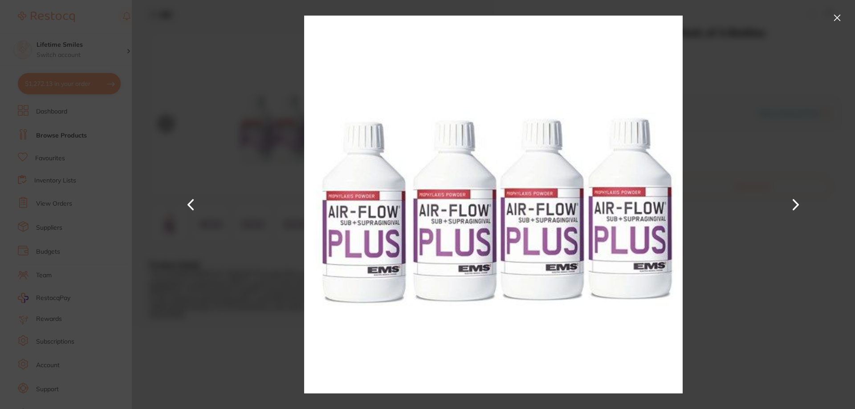
click at [832, 18] on button at bounding box center [837, 18] width 14 height 14
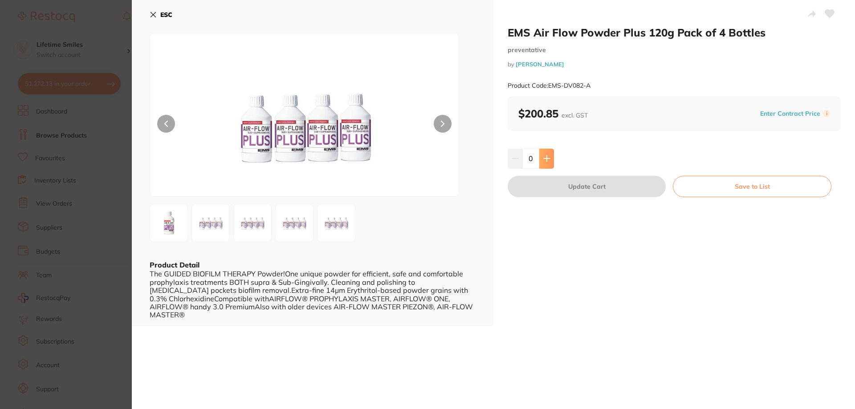
click at [548, 158] on icon at bounding box center [546, 158] width 7 height 7
type input "1"
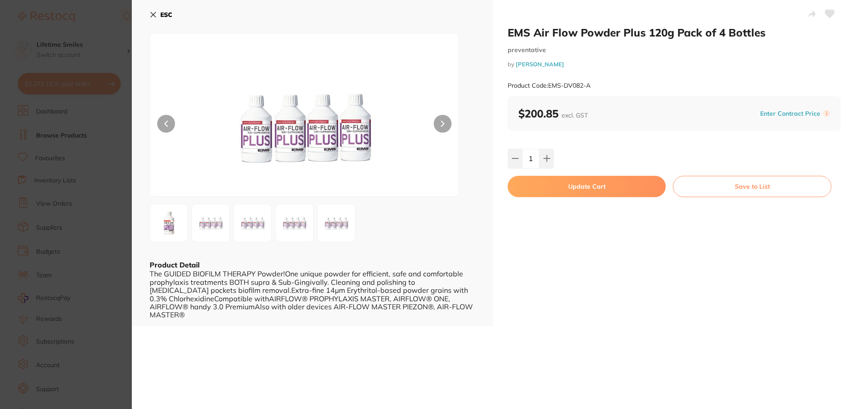
click at [593, 183] on button "Update Cart" at bounding box center [587, 186] width 158 height 21
checkbox input "false"
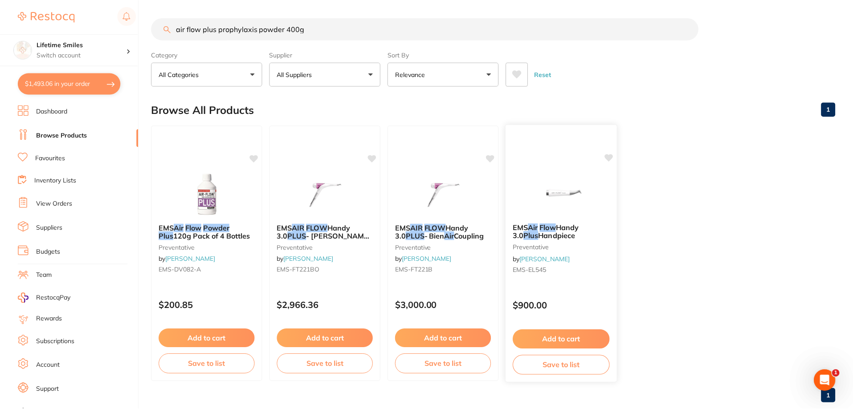
scroll to position [0, 0]
click at [57, 86] on button "$1,493.06 in your order" at bounding box center [69, 83] width 103 height 21
checkbox input "true"
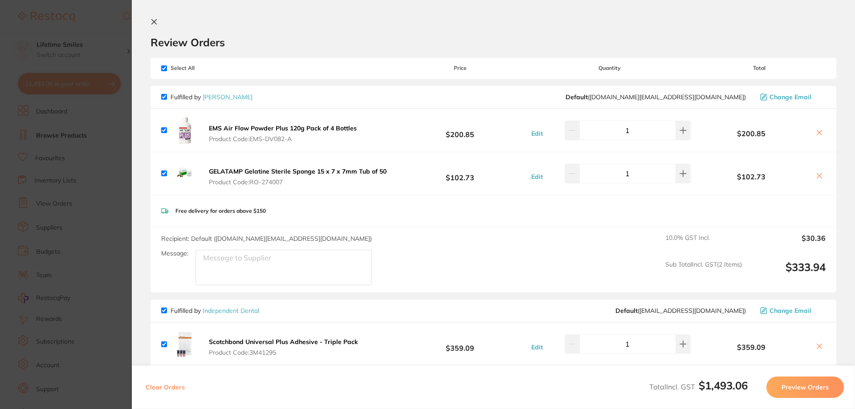
scroll to position [0, 0]
click at [153, 22] on icon at bounding box center [153, 22] width 7 height 7
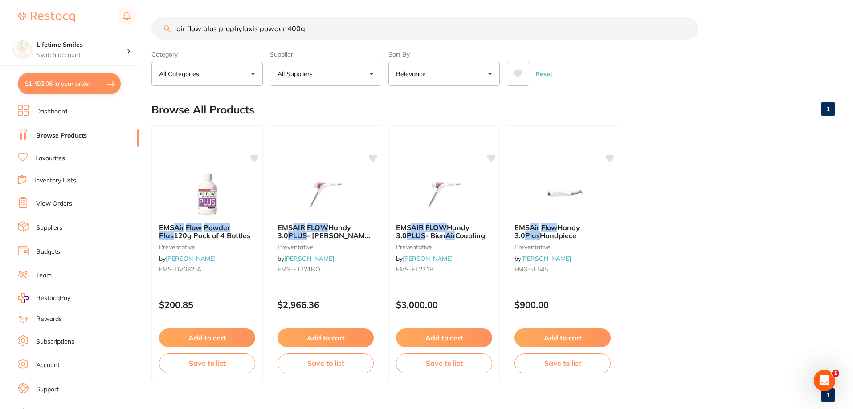
drag, startPoint x: 310, startPoint y: 31, endPoint x: 52, endPoint y: 27, distance: 258.3
click at [52, 27] on div "$1,493.06 Lifetime Smiles Switch account Lifetime Smiles $1,493.06 in your orde…" at bounding box center [426, 204] width 853 height 409
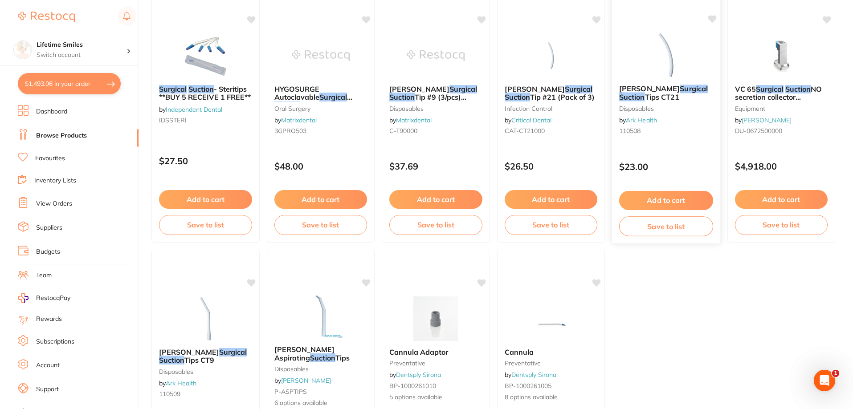
scroll to position [445, 0]
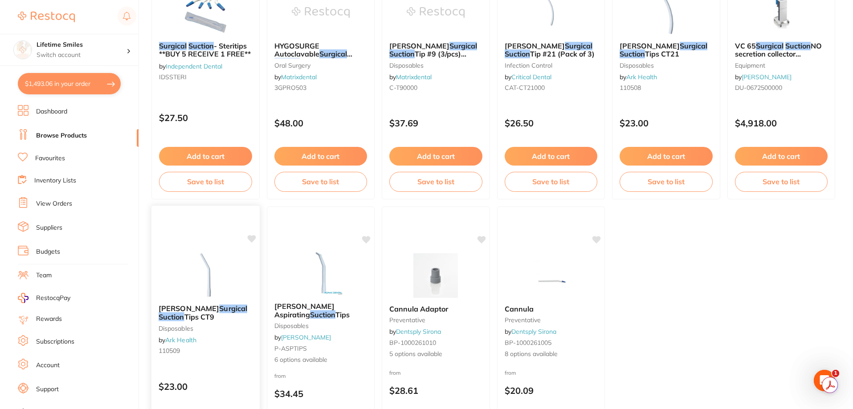
type input "surgical suction disposable"
click at [184, 313] on em "Suction" at bounding box center [172, 317] width 26 height 9
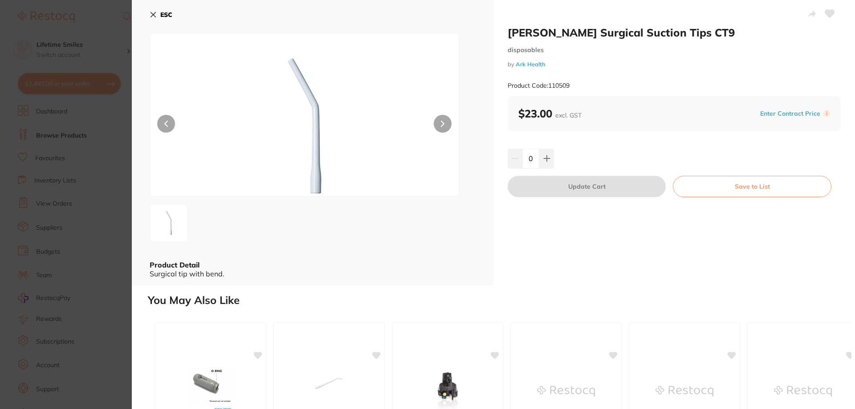
click at [157, 16] on button "ESC" at bounding box center [161, 14] width 23 height 15
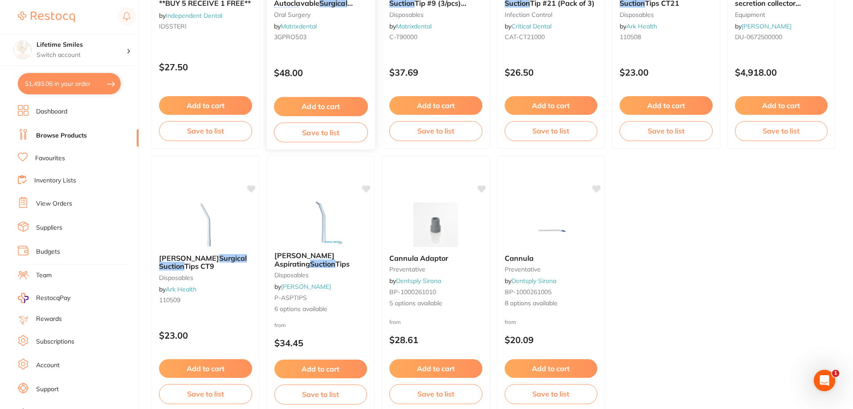
scroll to position [545, 0]
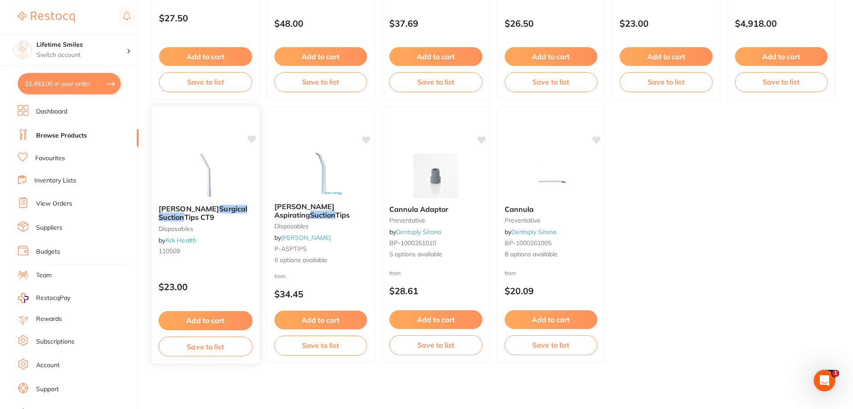
click at [219, 211] on em "Surgical" at bounding box center [233, 208] width 28 height 9
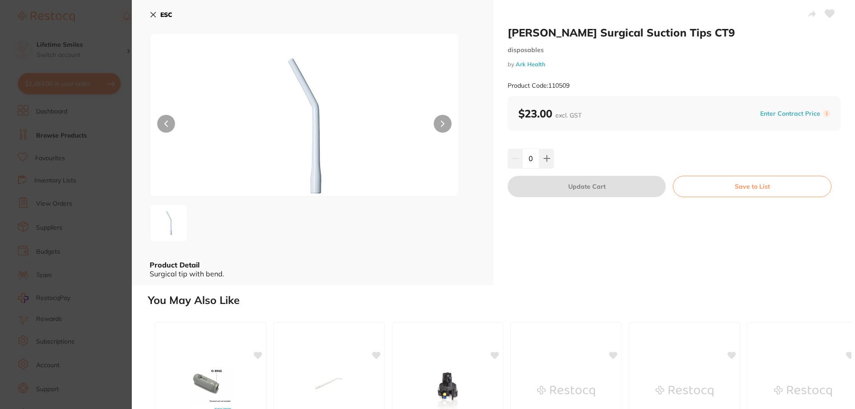
click at [162, 15] on b "ESC" at bounding box center [166, 15] width 12 height 8
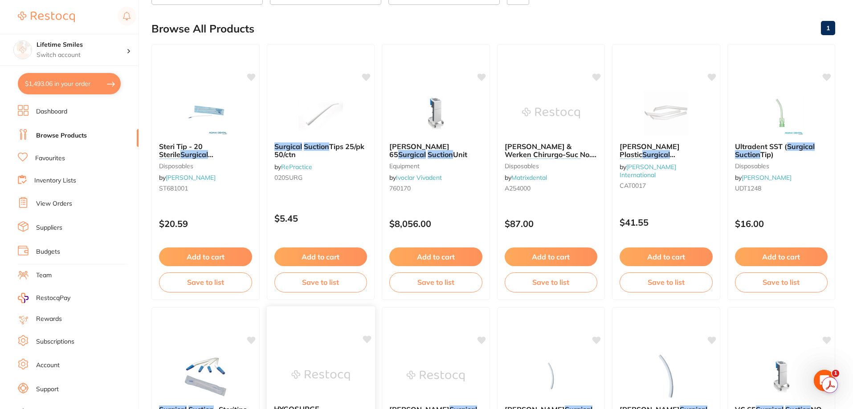
scroll to position [11, 0]
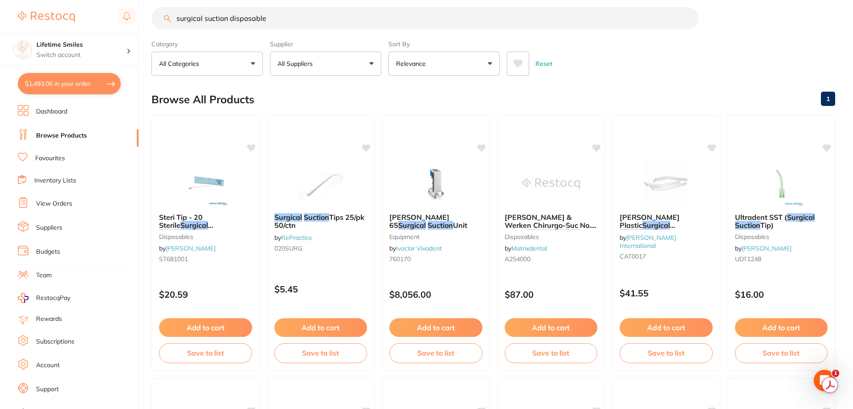
drag, startPoint x: 308, startPoint y: 216, endPoint x: 316, endPoint y: 217, distance: 8.1
click at [308, 216] on em "Suction" at bounding box center [316, 217] width 25 height 9
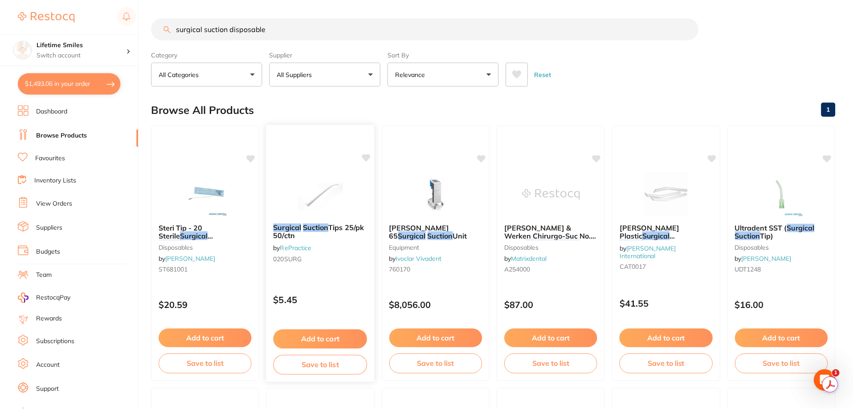
scroll to position [11, 0]
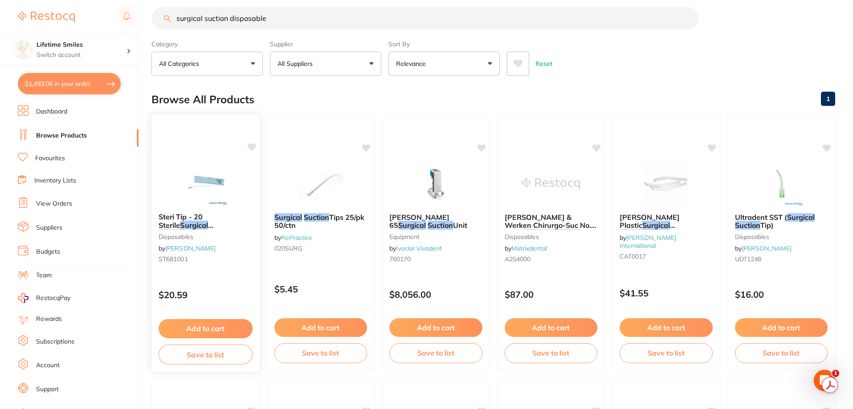
click at [184, 229] on em "Suction" at bounding box center [172, 233] width 26 height 9
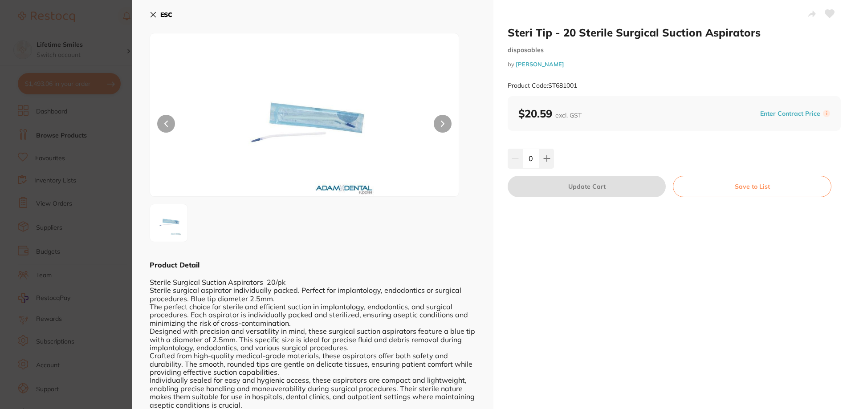
click at [156, 15] on icon at bounding box center [153, 14] width 7 height 7
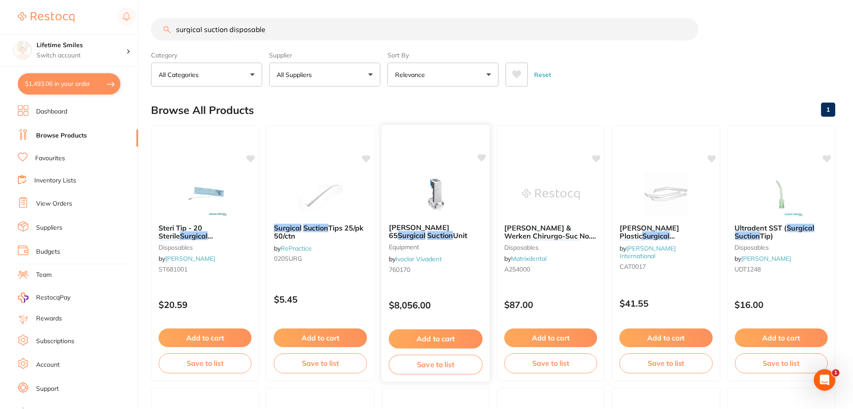
scroll to position [11, 0]
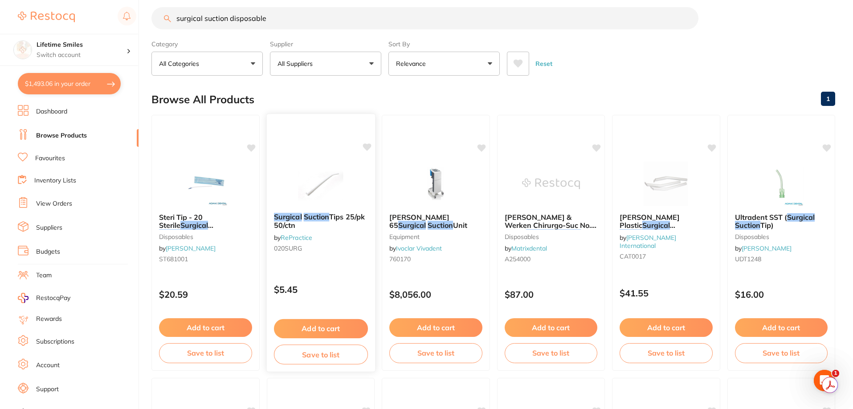
click at [301, 214] on em "Surgical" at bounding box center [287, 216] width 28 height 9
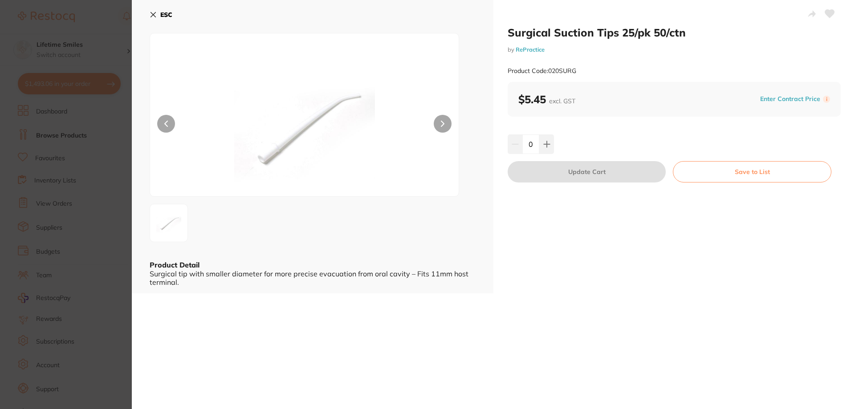
click at [167, 10] on button "ESC" at bounding box center [161, 14] width 23 height 15
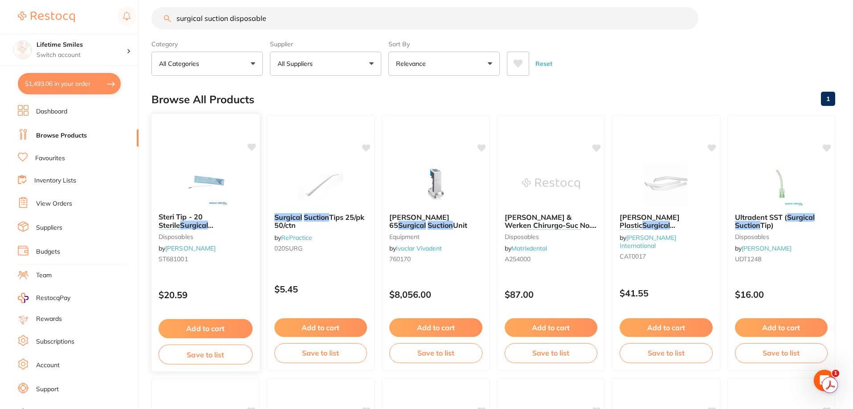
click at [184, 229] on em "Suction" at bounding box center [172, 233] width 26 height 9
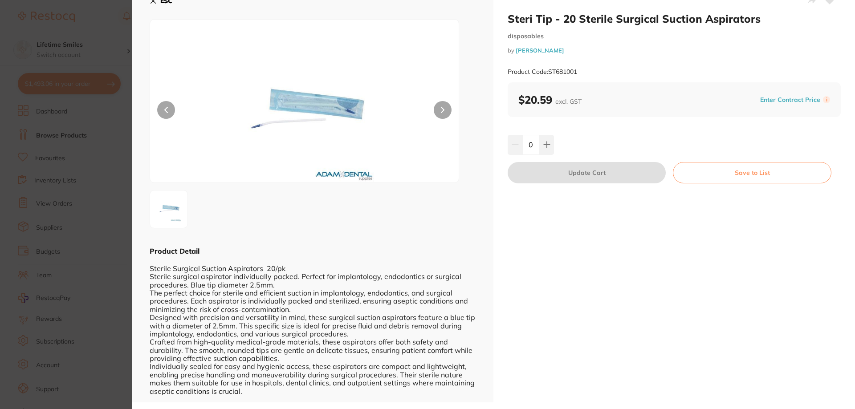
scroll to position [0, 0]
click at [549, 148] on button at bounding box center [546, 145] width 15 height 20
type input "1"
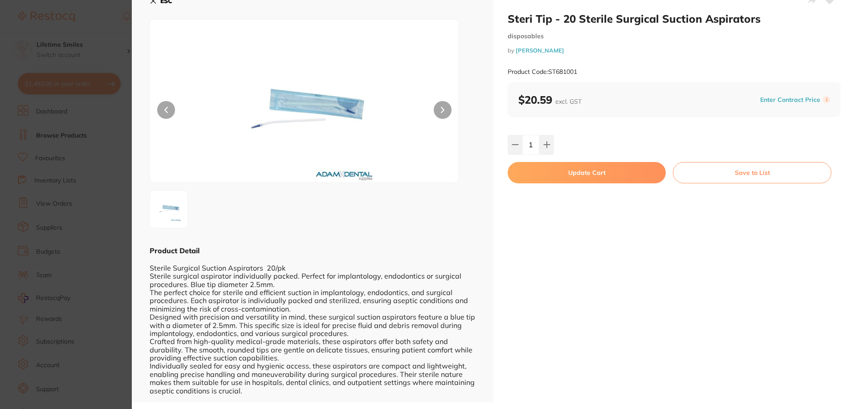
click at [585, 175] on button "Update Cart" at bounding box center [587, 172] width 158 height 21
checkbox input "false"
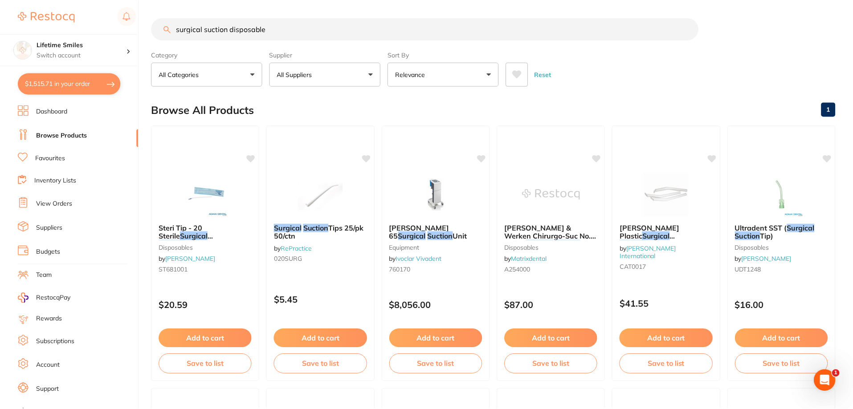
scroll to position [11, 0]
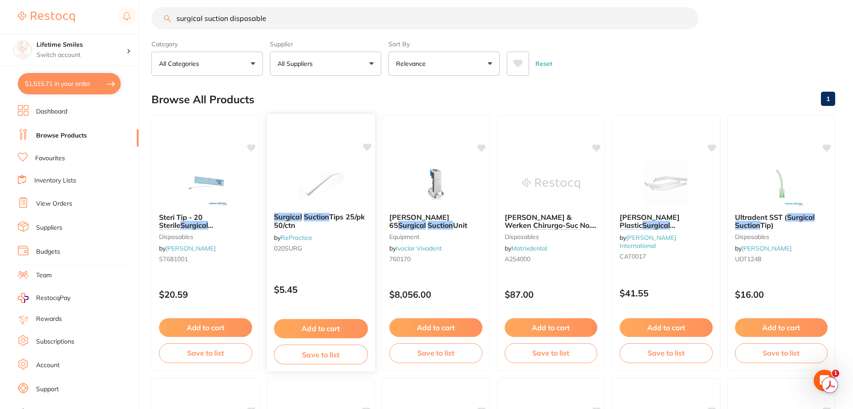
click at [282, 216] on em "Surgical" at bounding box center [287, 216] width 28 height 9
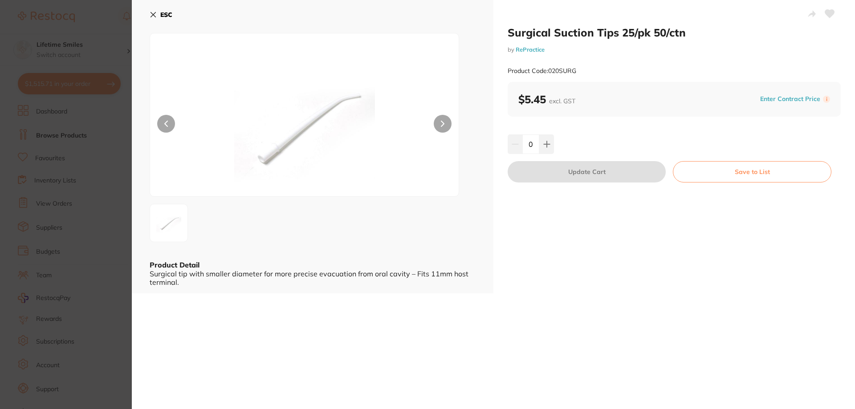
drag, startPoint x: 546, startPoint y: 142, endPoint x: 574, endPoint y: 165, distance: 36.4
click at [547, 142] on icon at bounding box center [546, 144] width 7 height 7
type input "1"
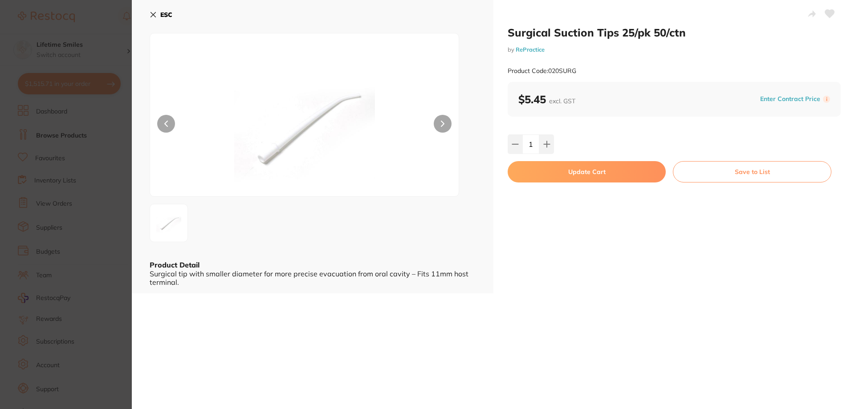
click at [587, 171] on button "Update Cart" at bounding box center [587, 171] width 158 height 21
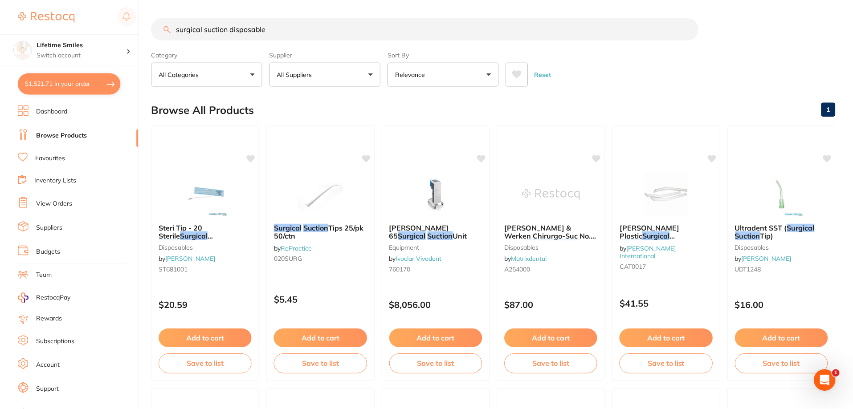
scroll to position [11, 0]
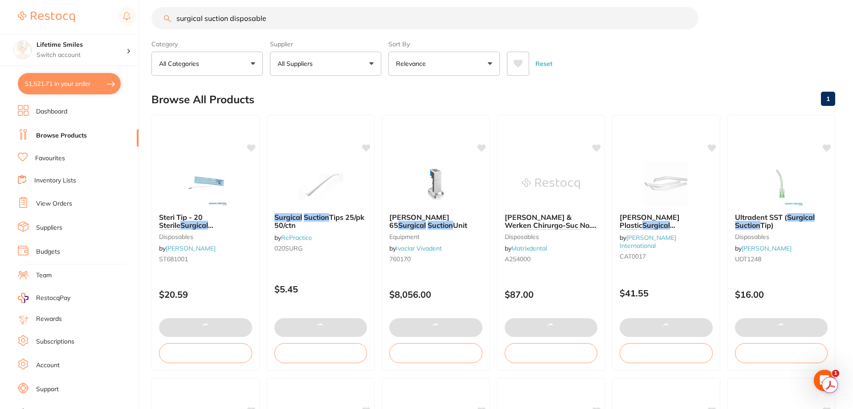
click at [73, 81] on button "$1,521.71 in your order" at bounding box center [69, 83] width 103 height 21
checkbox input "true"
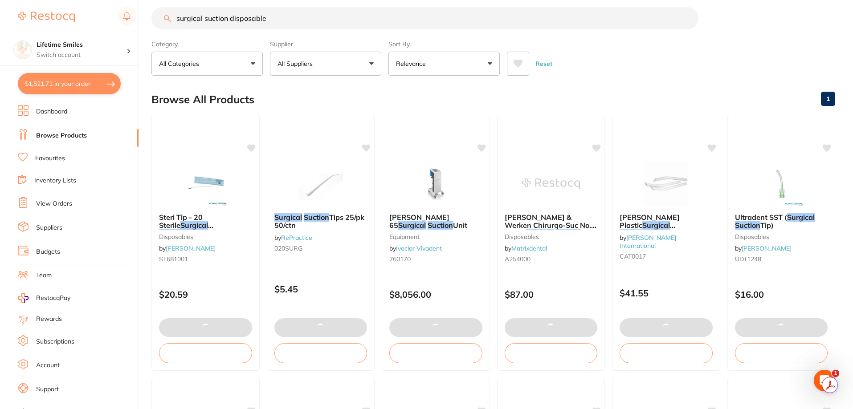
checkbox input "true"
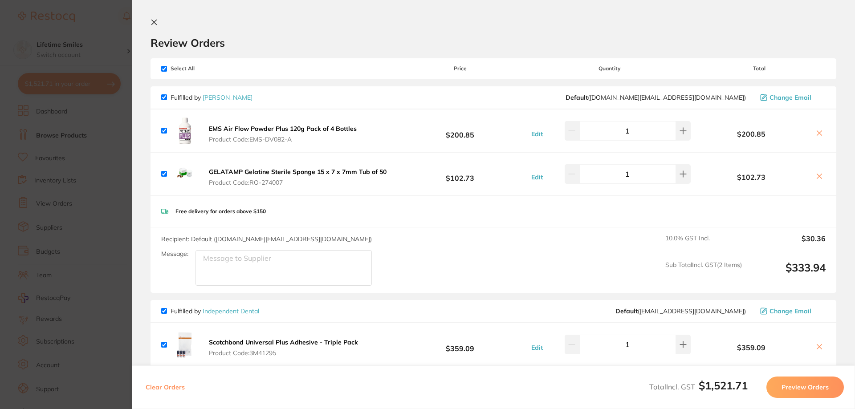
checkbox input "false"
checkbox input "true"
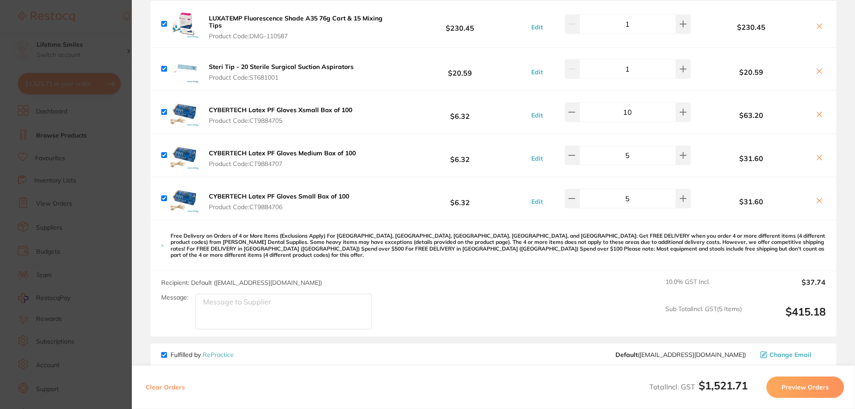
scroll to position [801, 0]
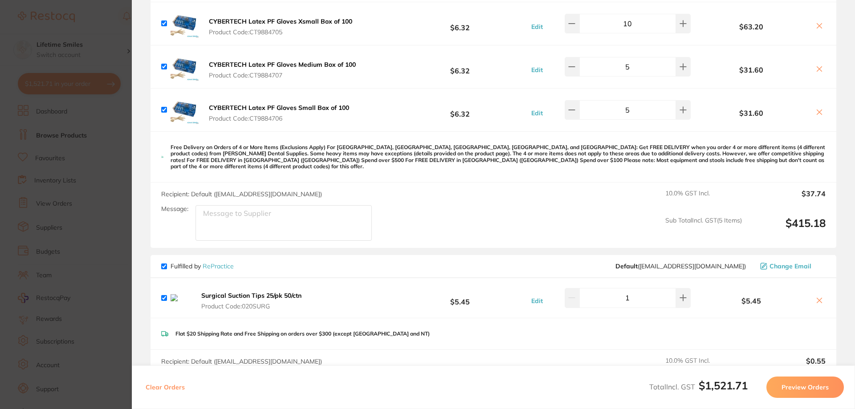
click at [818, 298] on icon at bounding box center [819, 300] width 5 height 5
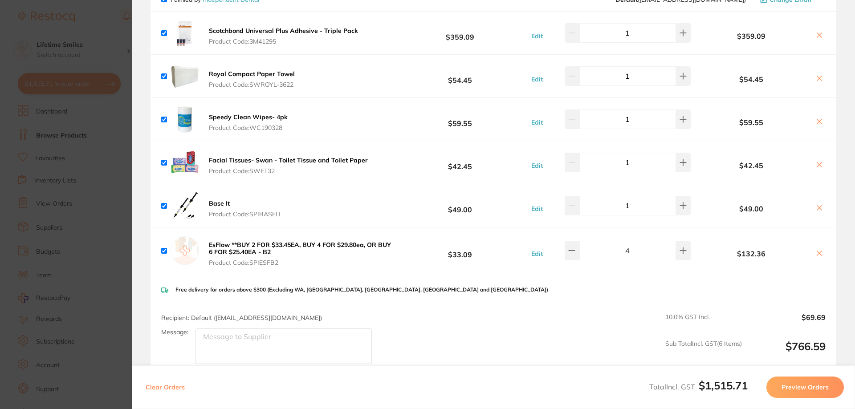
scroll to position [178, 0]
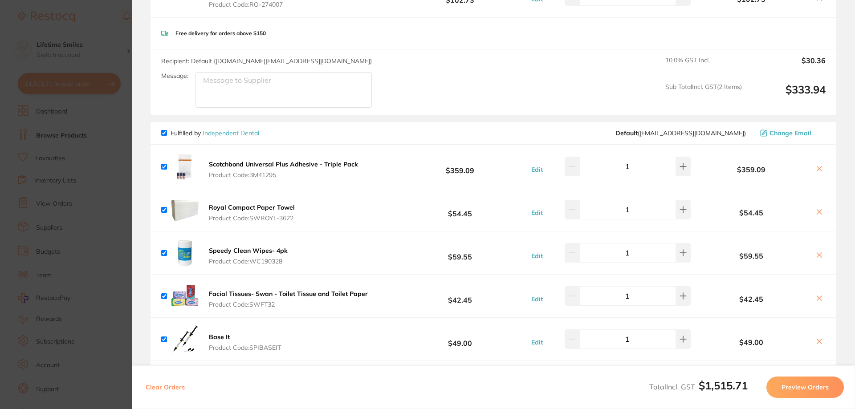
click at [338, 166] on b "Scotchbond Universal Plus Adhesive - Triple Pack" at bounding box center [283, 164] width 149 height 8
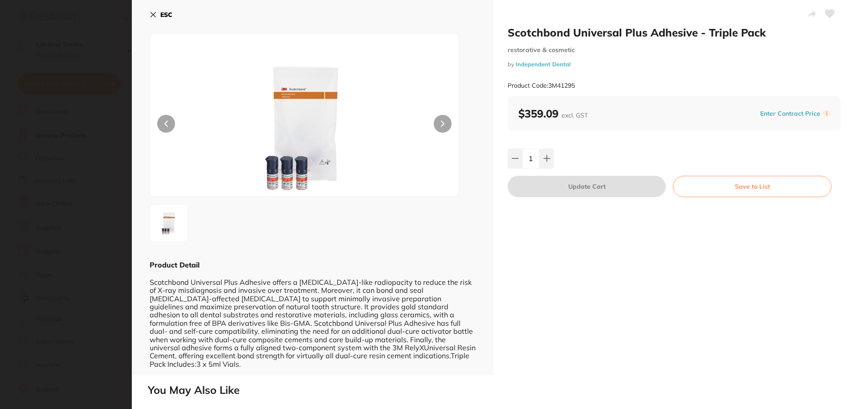
scroll to position [0, 0]
click at [159, 15] on button "ESC" at bounding box center [161, 14] width 23 height 15
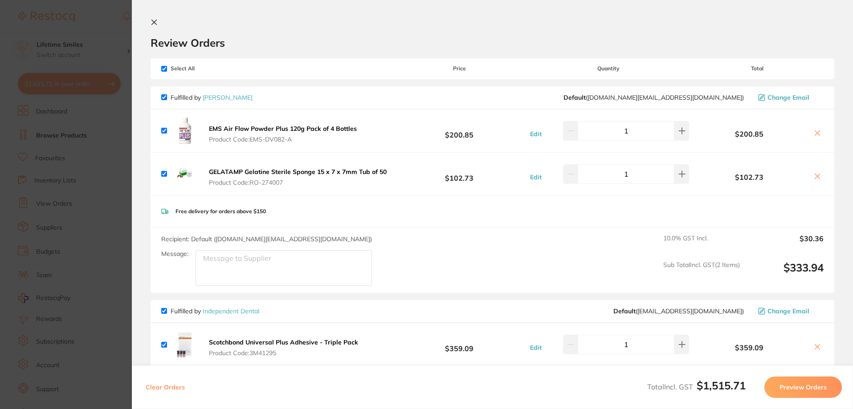
scroll to position [490, 0]
click at [153, 20] on icon at bounding box center [153, 22] width 7 height 7
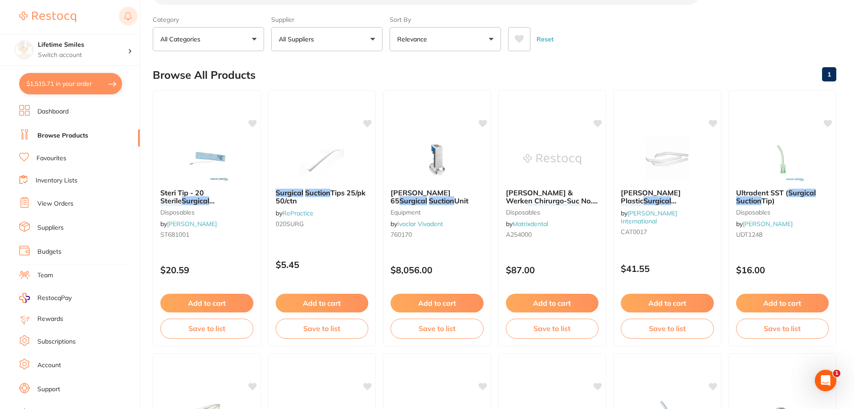
scroll to position [0, 0]
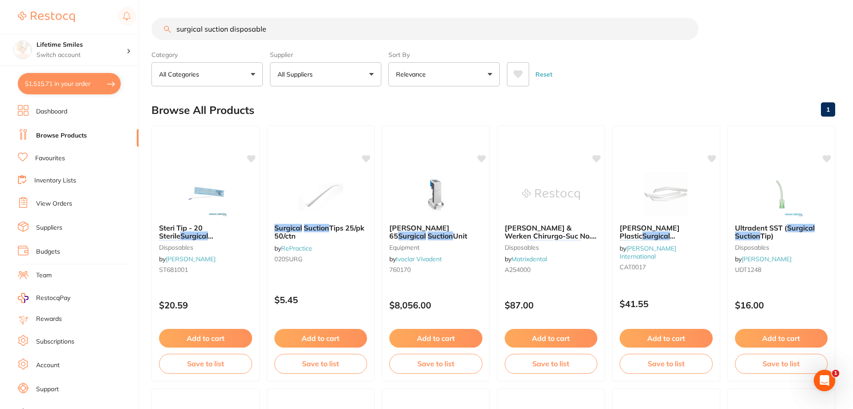
click at [52, 81] on button "$1,515.71 in your order" at bounding box center [69, 83] width 103 height 21
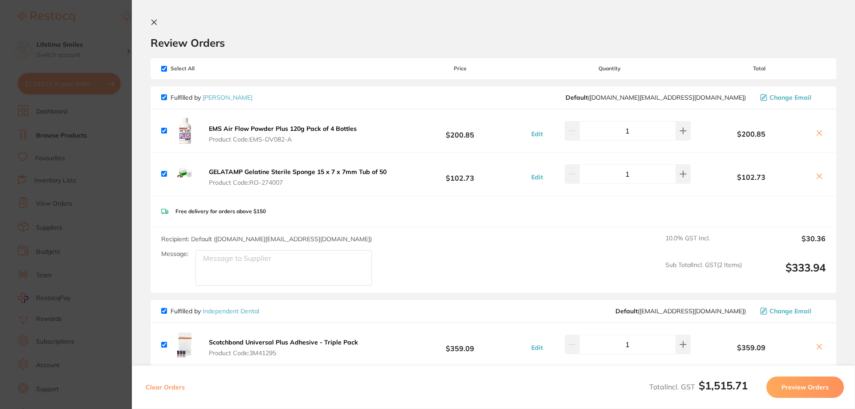
click at [157, 20] on icon at bounding box center [153, 22] width 7 height 7
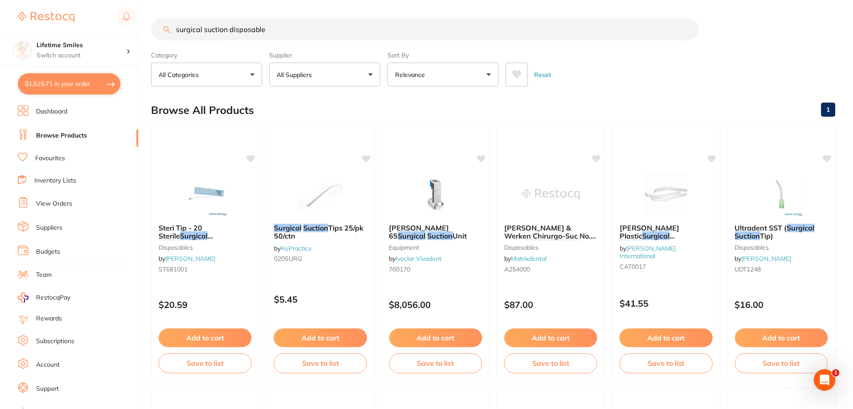
scroll to position [3, 0]
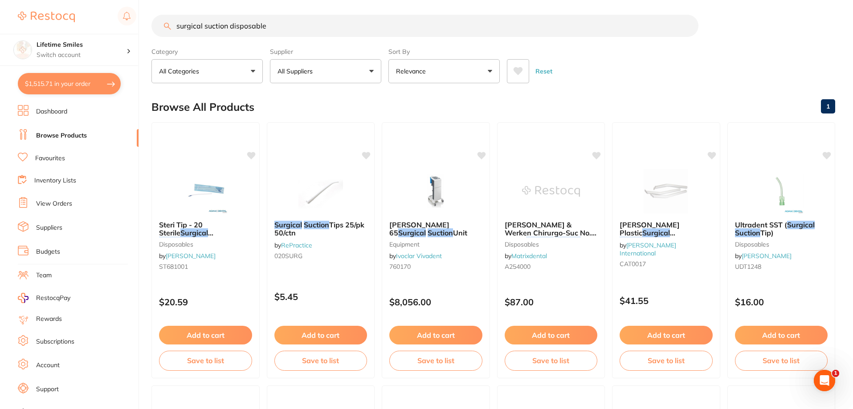
click at [82, 86] on button "$1,515.71 in your order" at bounding box center [69, 83] width 103 height 21
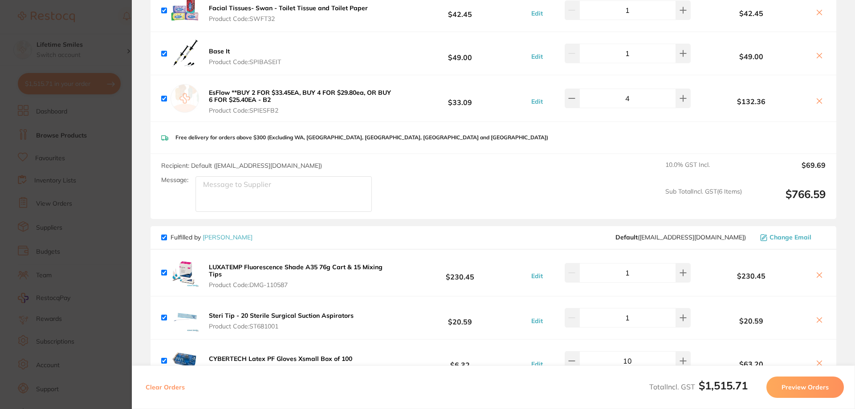
scroll to position [687, 0]
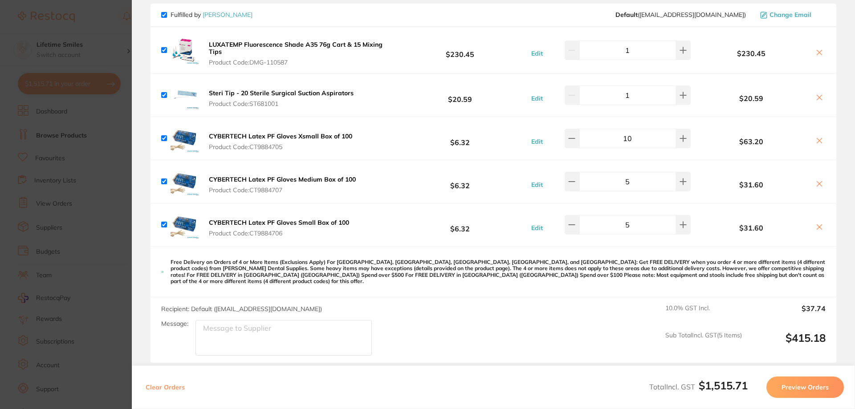
click at [818, 53] on icon at bounding box center [819, 52] width 7 height 7
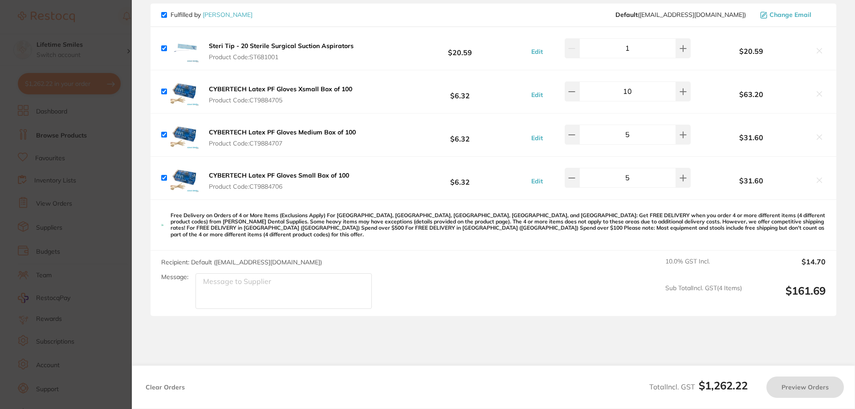
checkbox input "true"
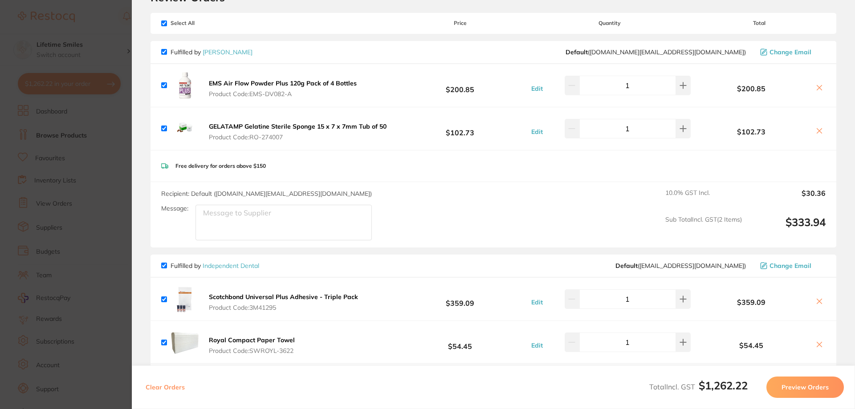
scroll to position [0, 0]
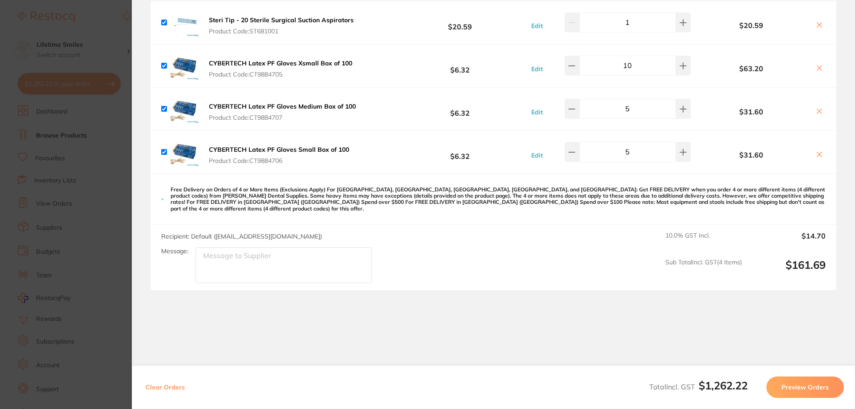
click at [773, 382] on button "Preview Orders" at bounding box center [804, 387] width 77 height 21
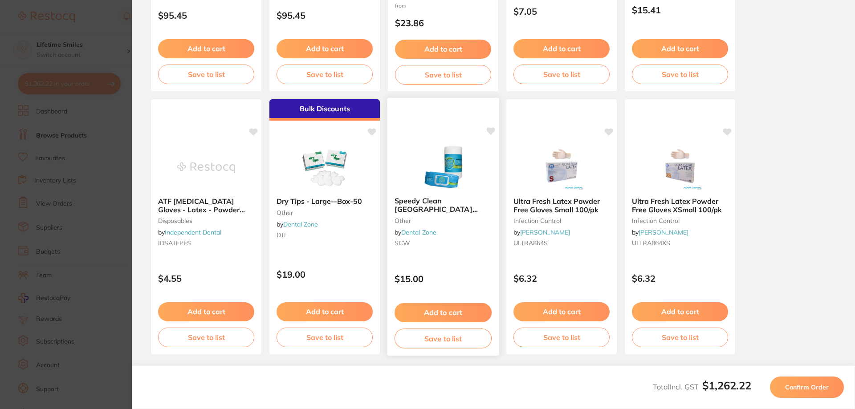
scroll to position [249, 0]
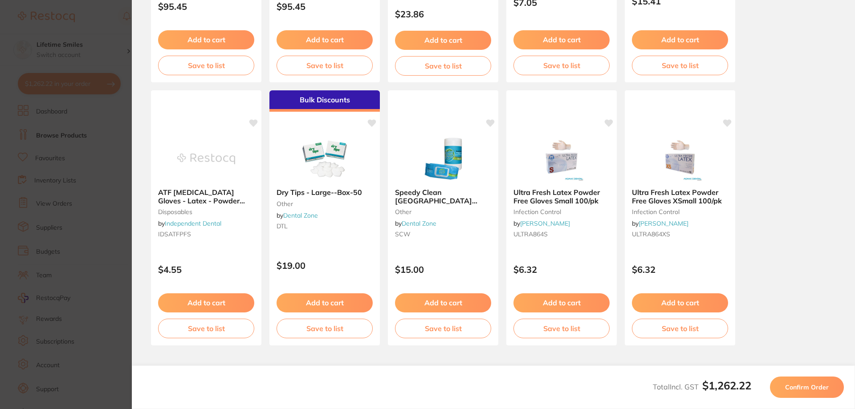
click at [790, 390] on span "Confirm Order" at bounding box center [807, 387] width 44 height 8
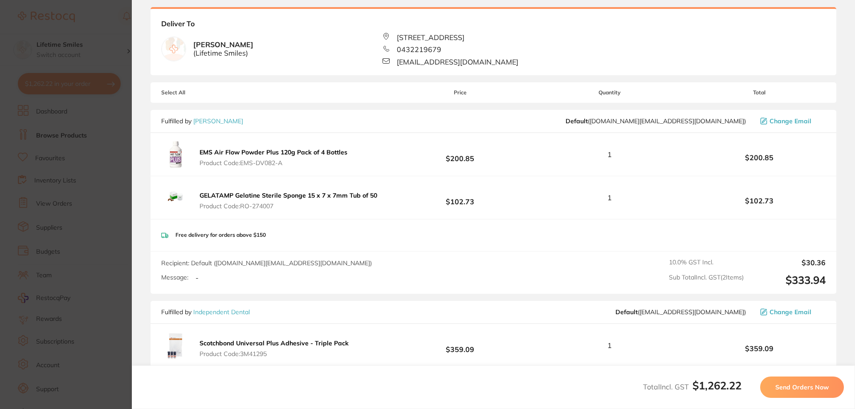
scroll to position [0, 0]
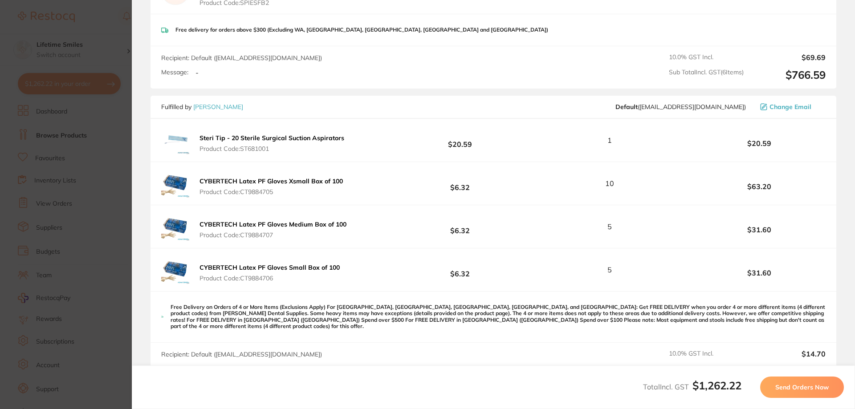
click at [807, 382] on button "Send Orders Now" at bounding box center [802, 387] width 84 height 21
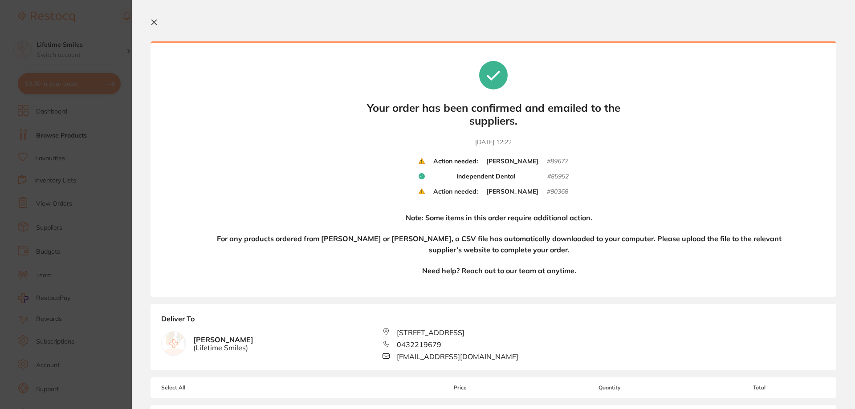
click at [524, 200] on div "Action needed: Henry Schein Halas # 89677 Independent Dental # 85952 Action nee…" at bounding box center [494, 181] width 150 height 46
click at [155, 21] on icon at bounding box center [154, 22] width 5 height 5
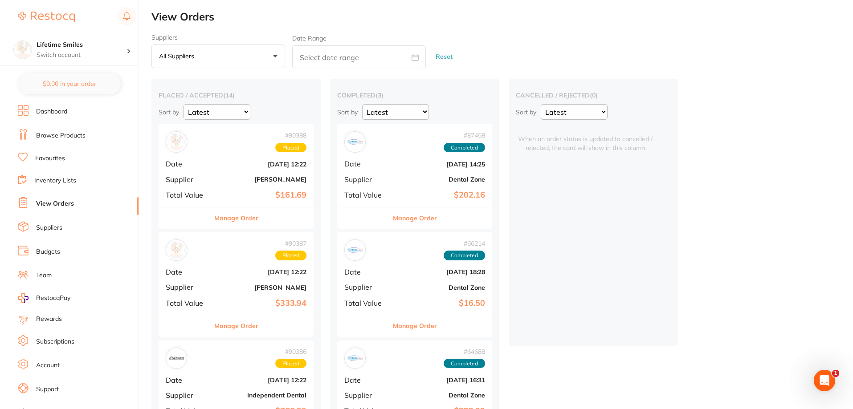
click at [244, 325] on button "Manage Order" at bounding box center [236, 325] width 44 height 21
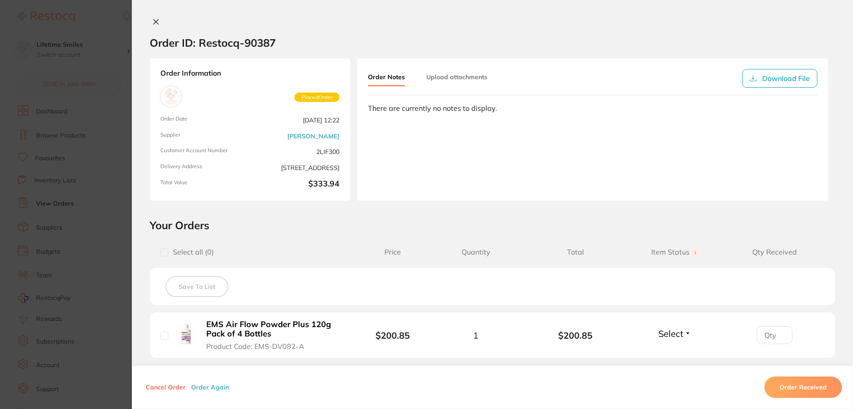
click at [155, 22] on icon at bounding box center [155, 21] width 7 height 7
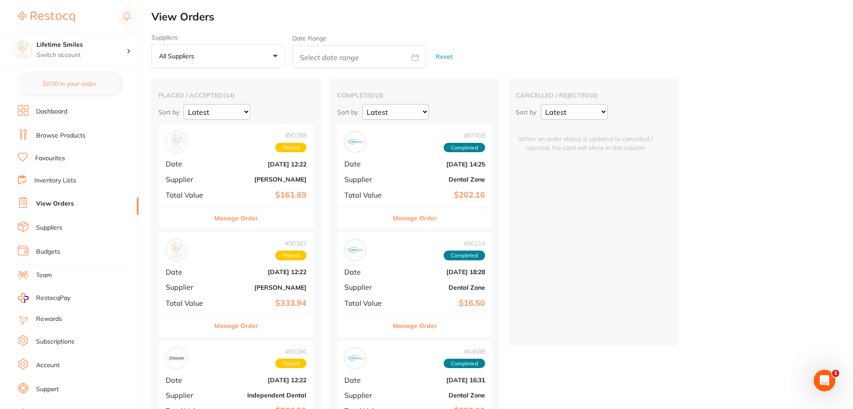
click at [56, 111] on link "Dashboard" at bounding box center [51, 111] width 31 height 9
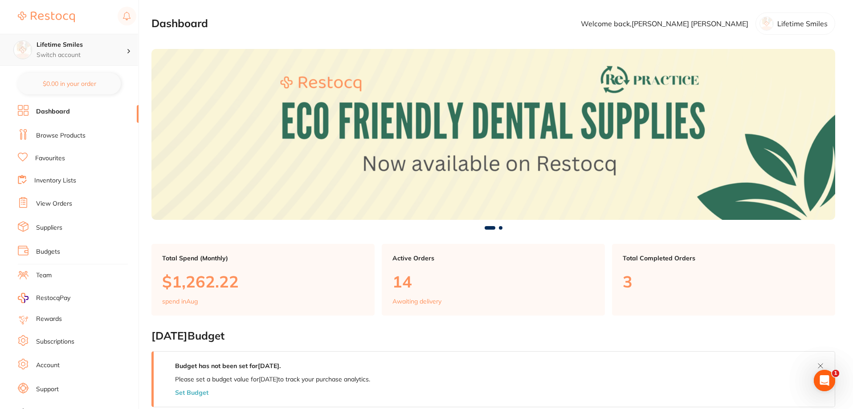
click at [52, 51] on p "Switch account" at bounding box center [82, 55] width 90 height 9
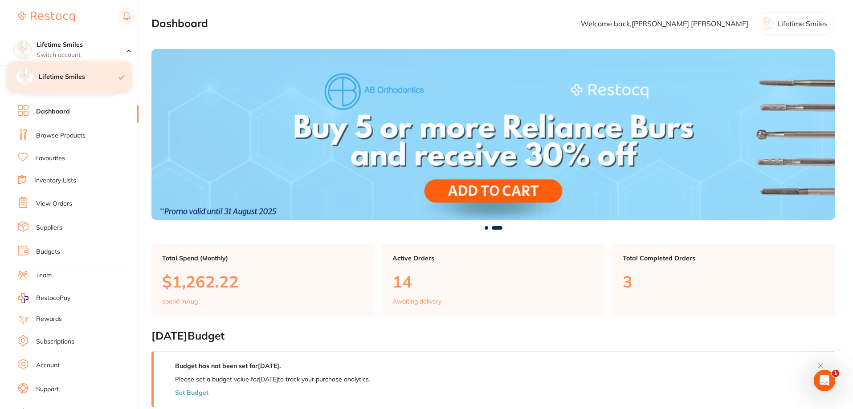
click at [53, 77] on h4 "Lifetime Smiles" at bounding box center [79, 77] width 80 height 9
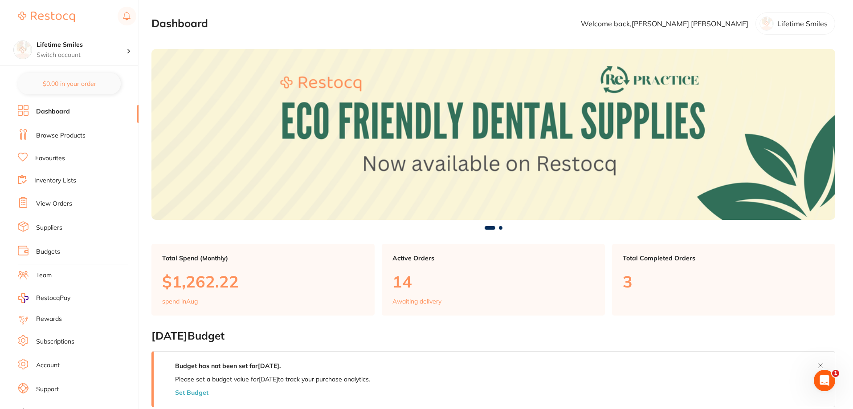
click at [61, 132] on link "Browse Products" at bounding box center [60, 135] width 49 height 9
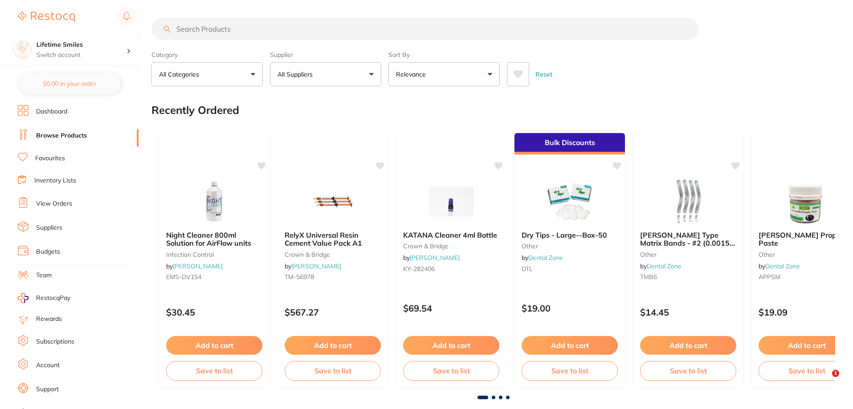
click at [281, 36] on input "search" at bounding box center [424, 29] width 547 height 22
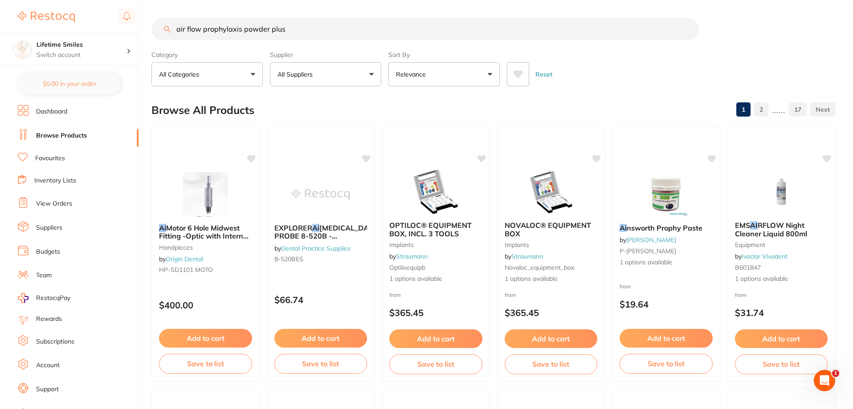
type input "air flow prophylaxis powder plus"
